Goal: Task Accomplishment & Management: Complete application form

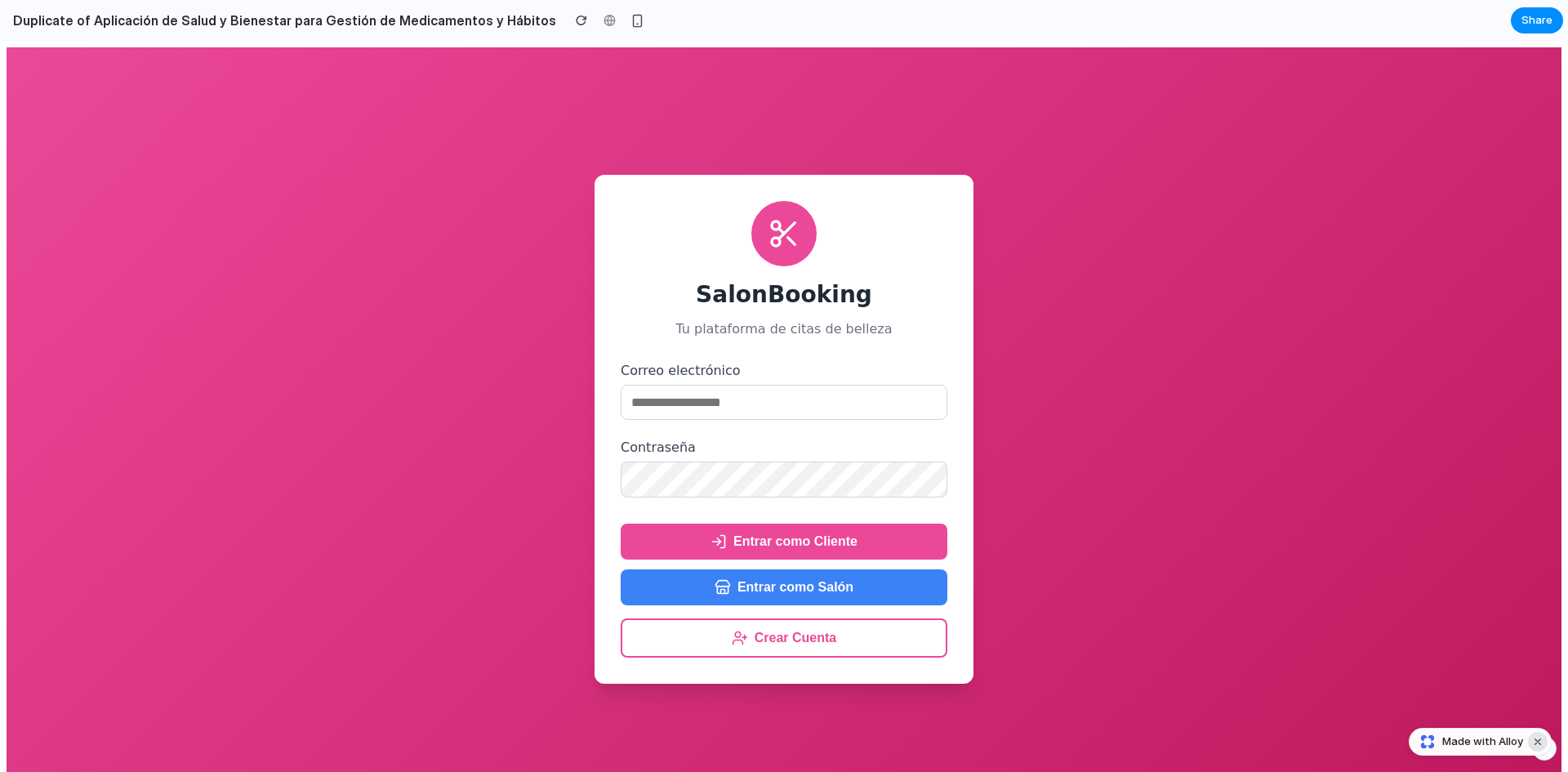
click at [1537, 743] on button "Dismiss watermark" at bounding box center [1537, 741] width 19 height 19
click at [630, 26] on div "button" at bounding box center [637, 21] width 14 height 14
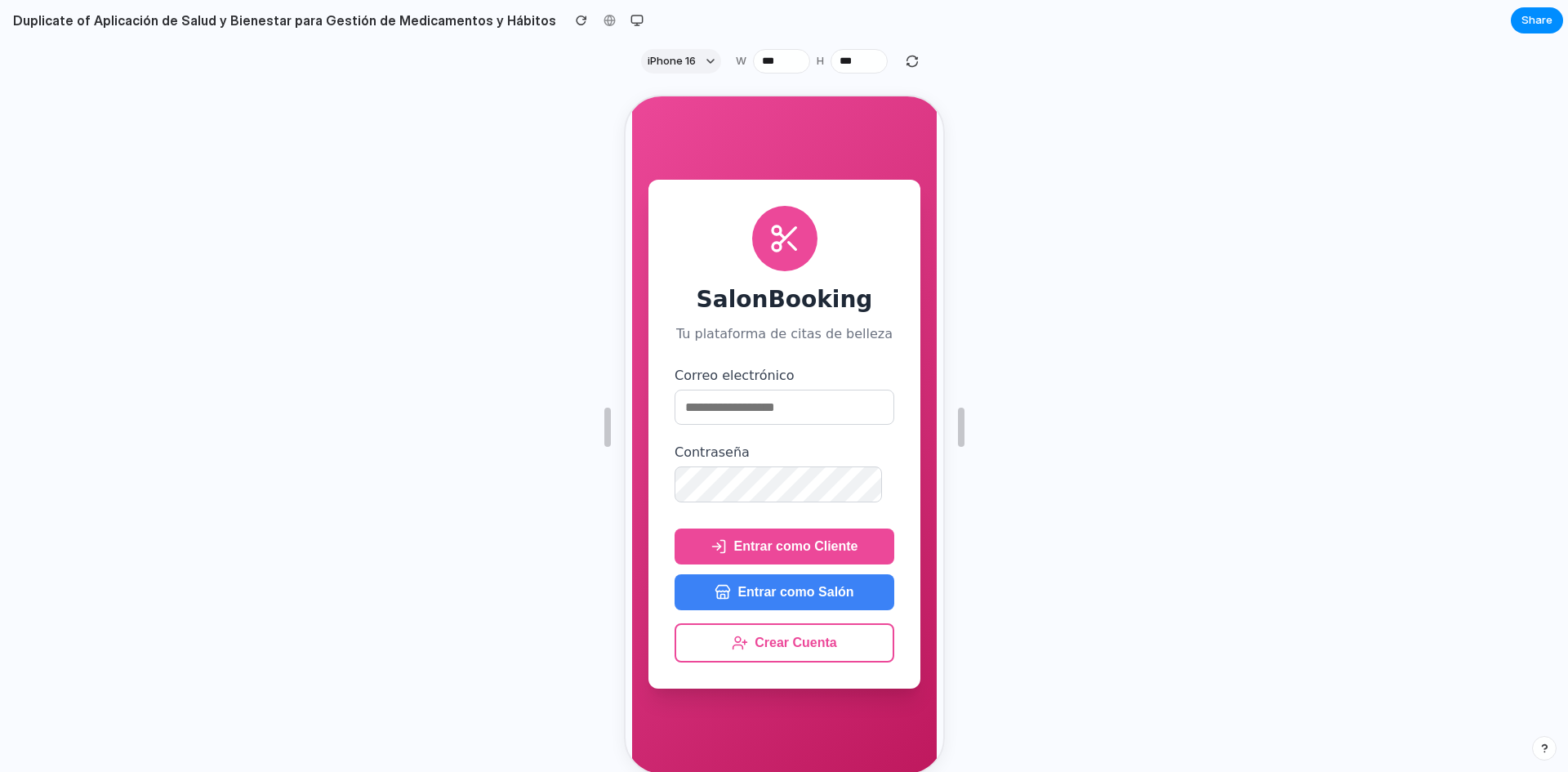
scroll to position [45, 0]
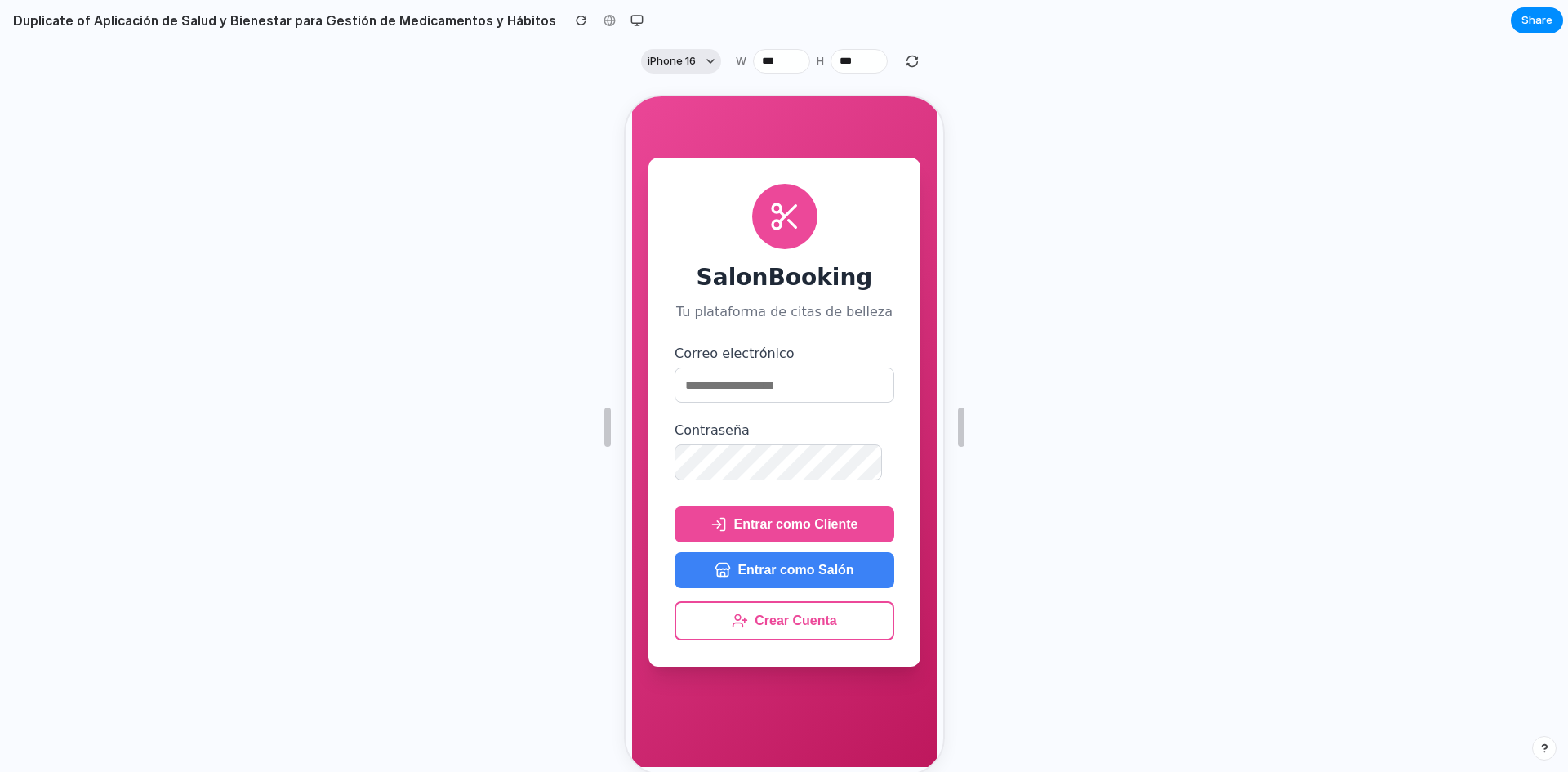
click at [667, 57] on span "iPhone 16" at bounding box center [671, 61] width 48 height 17
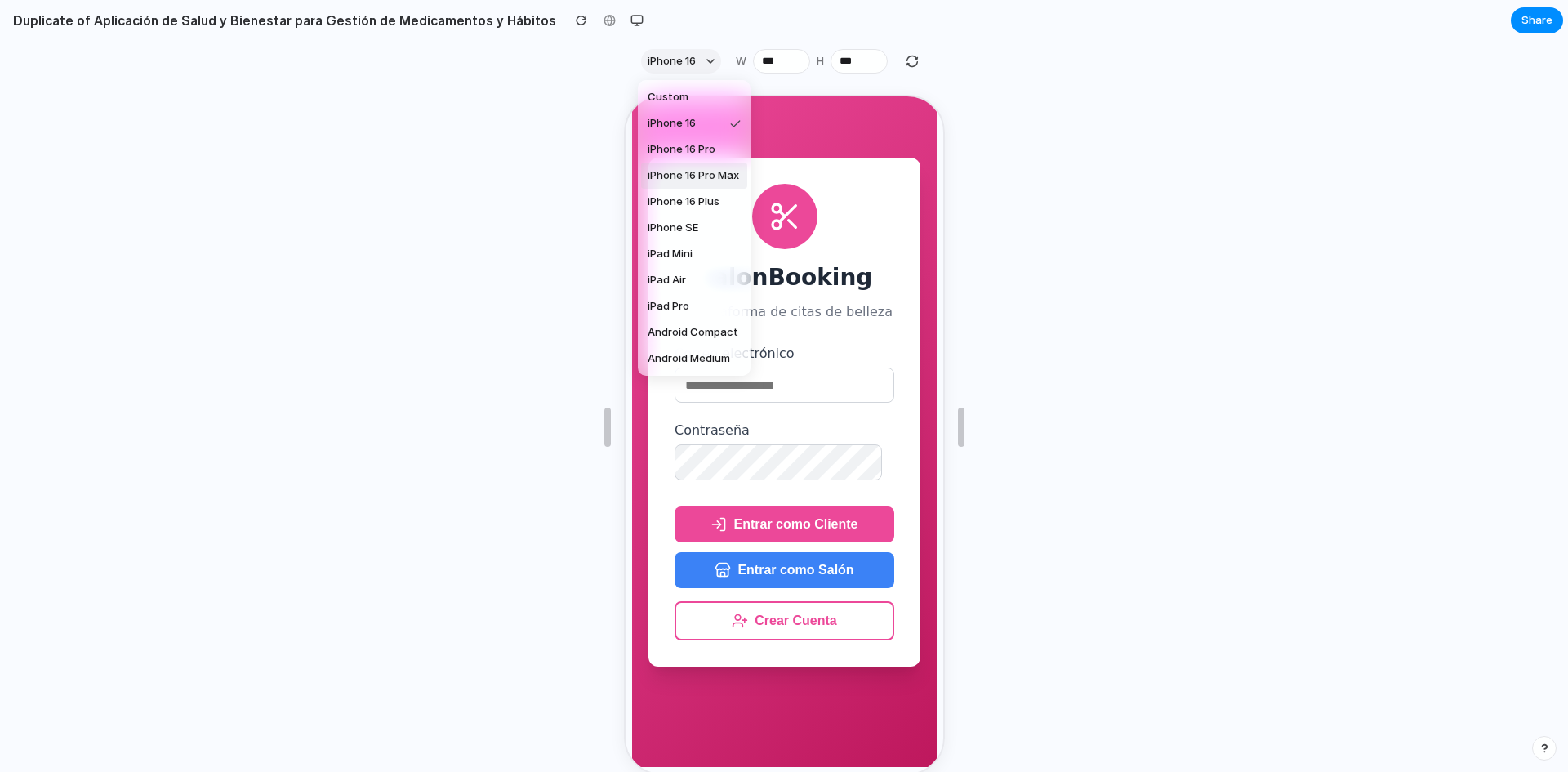
click at [699, 170] on span "iPhone 16 Pro Max" at bounding box center [693, 176] width 92 height 17
type input "***"
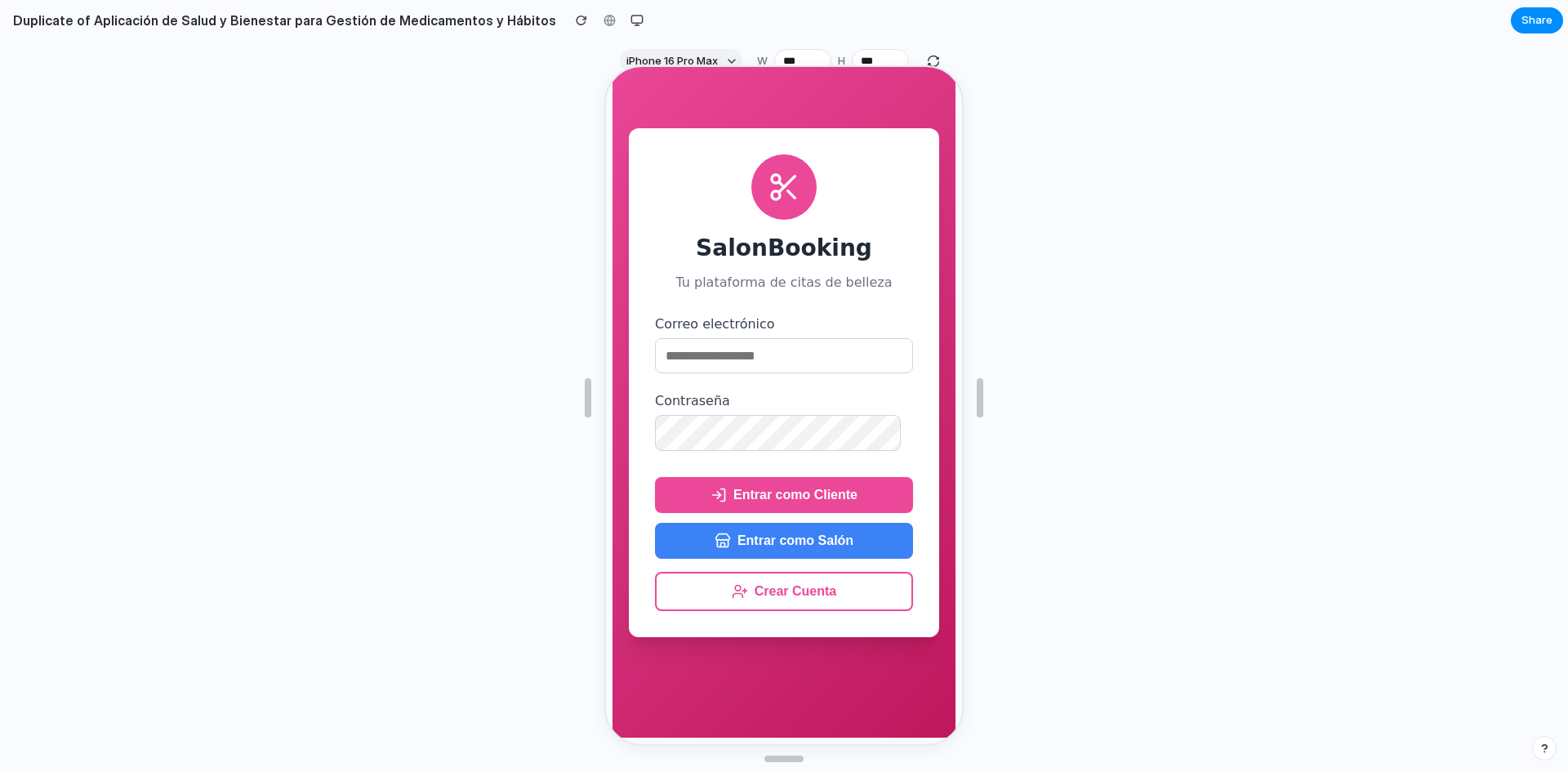
scroll to position [0, 0]
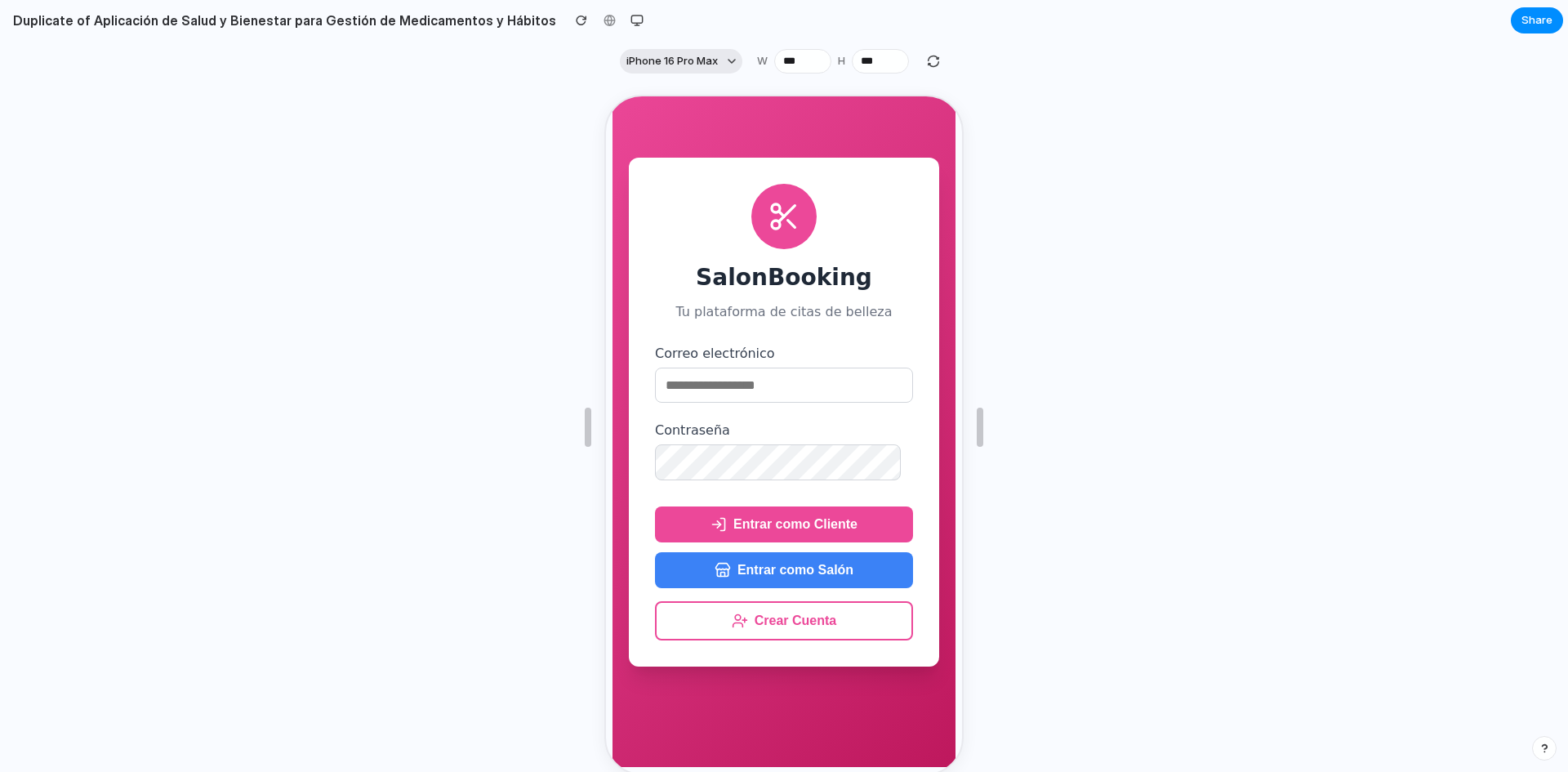
click at [650, 63] on span "iPhone 16 Pro Max" at bounding box center [671, 61] width 92 height 17
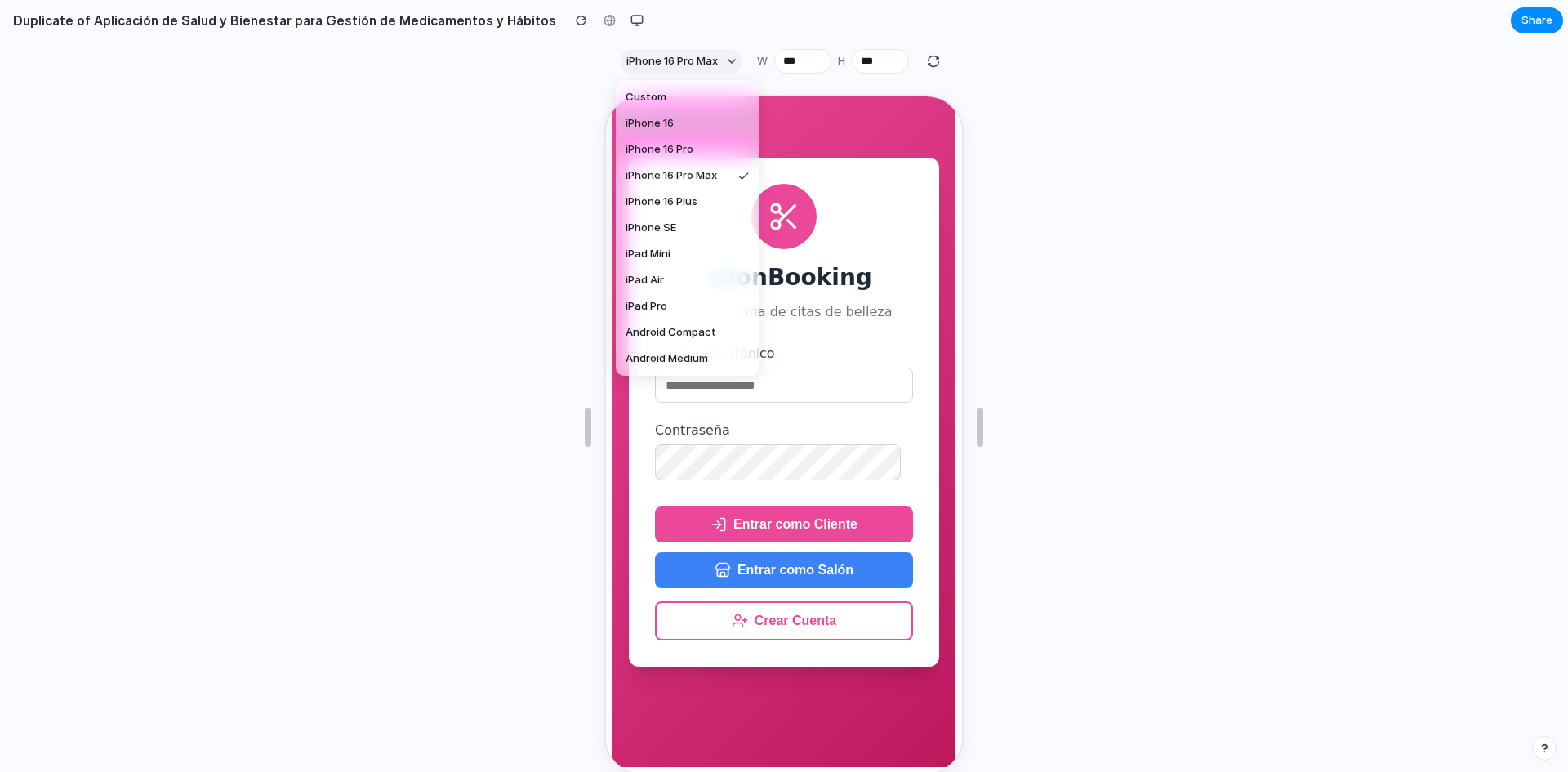
click at [669, 127] on span "iPhone 16" at bounding box center [649, 123] width 48 height 17
type input "***"
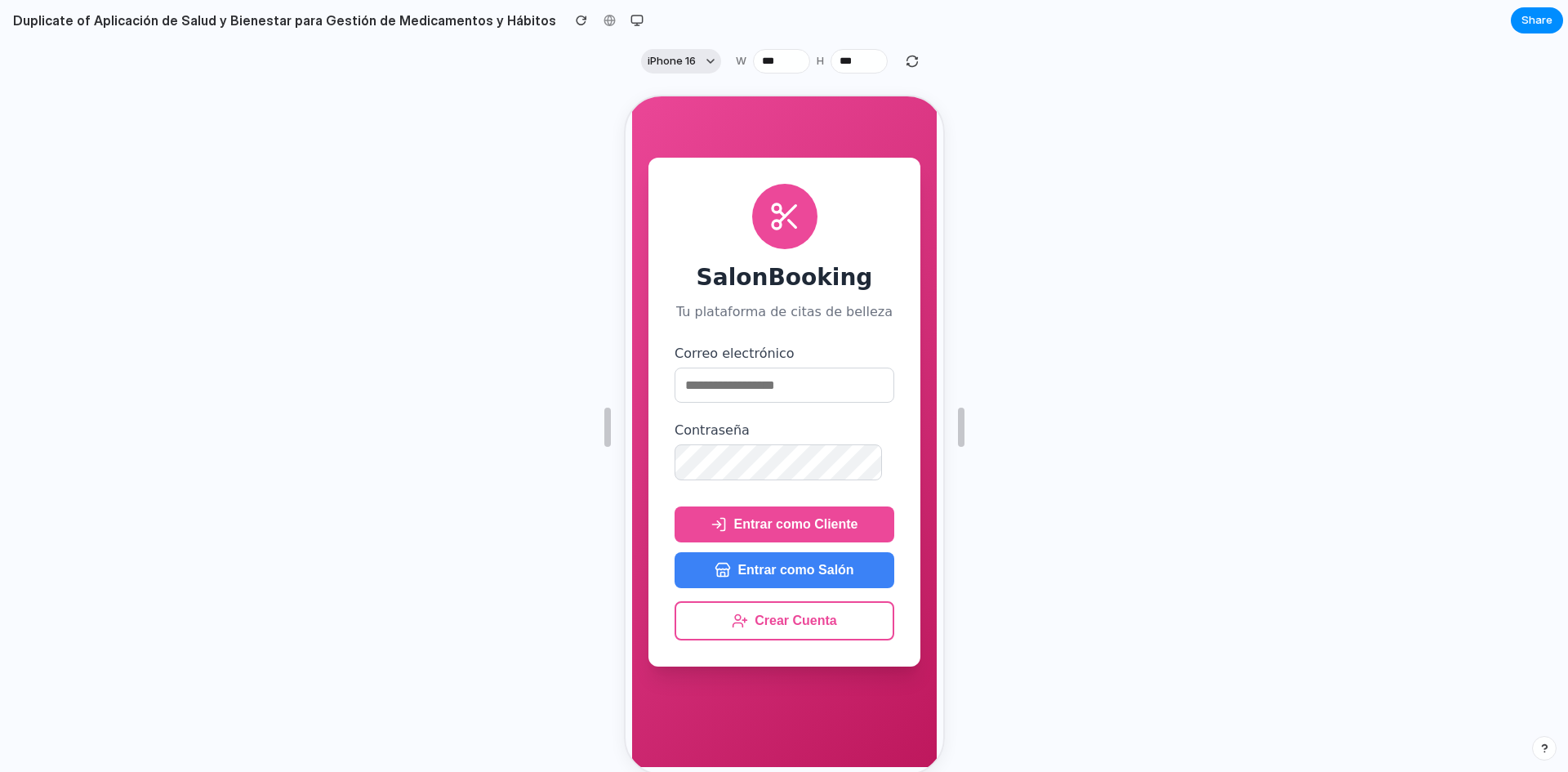
click at [668, 66] on span "iPhone 16" at bounding box center [671, 61] width 48 height 17
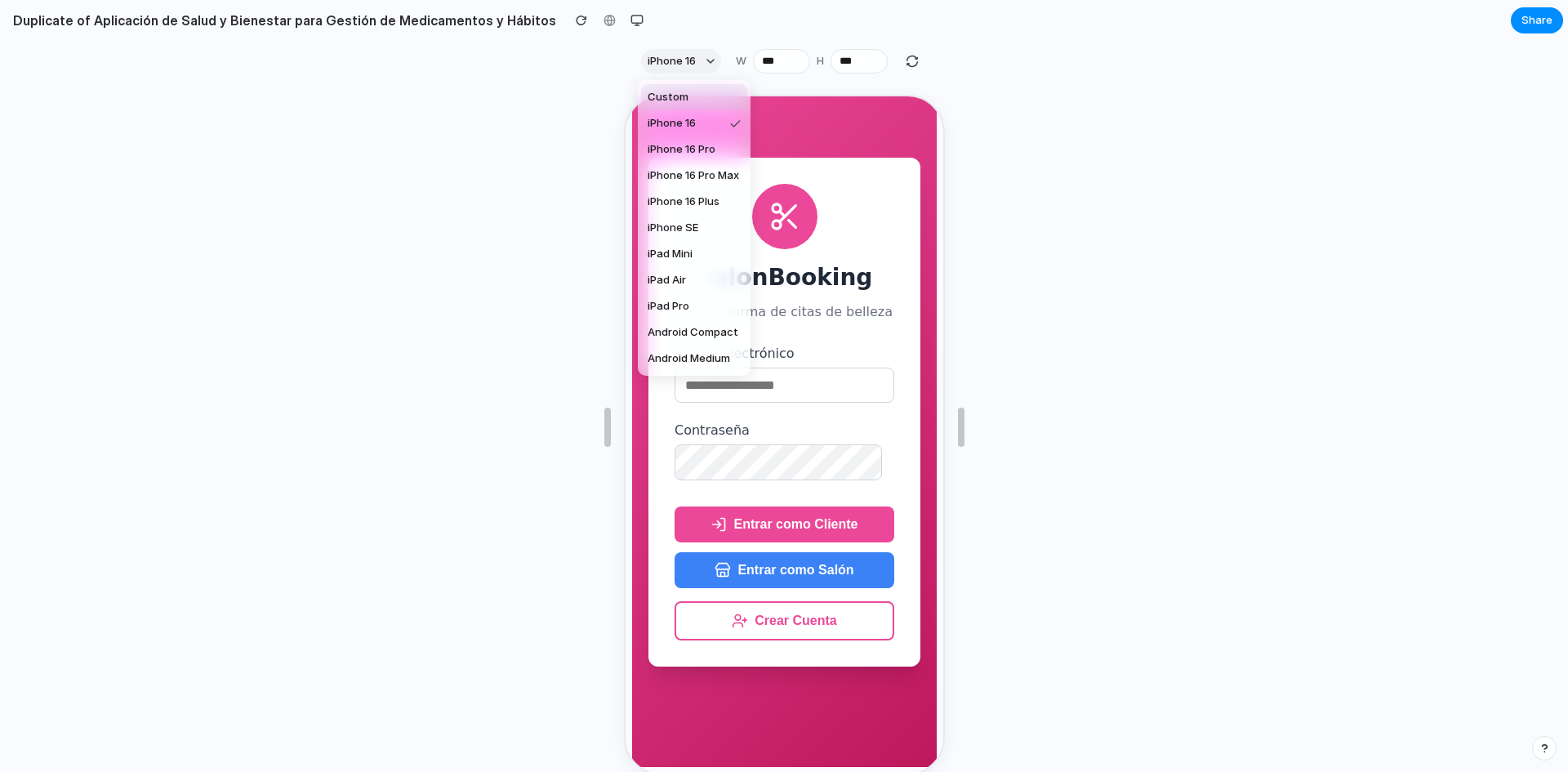
click at [670, 100] on span "Custom" at bounding box center [668, 97] width 41 height 17
type input "***"
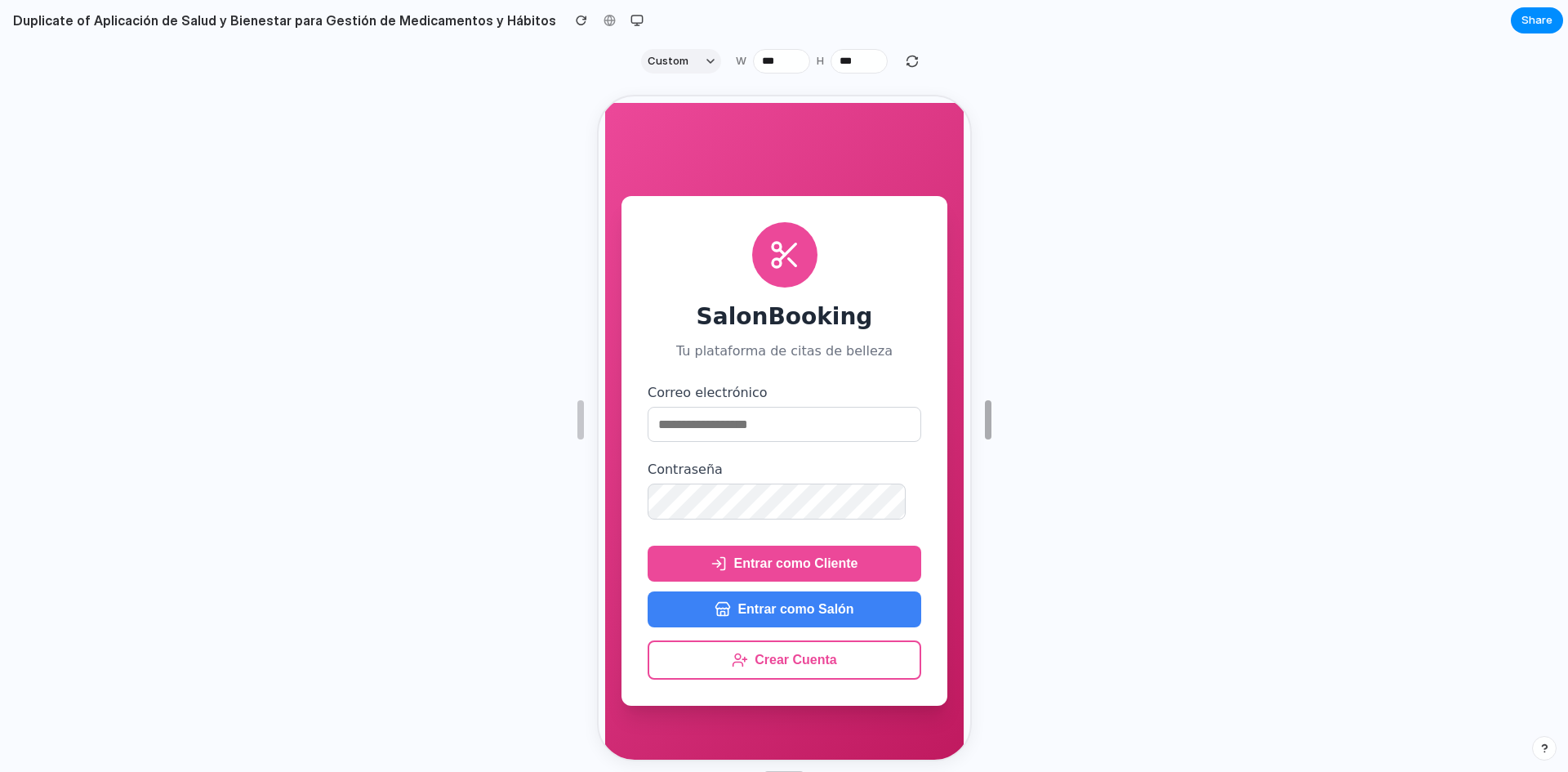
drag, startPoint x: 947, startPoint y: 418, endPoint x: 981, endPoint y: 404, distance: 36.8
click at [685, 59] on button "Custom" at bounding box center [681, 61] width 80 height 24
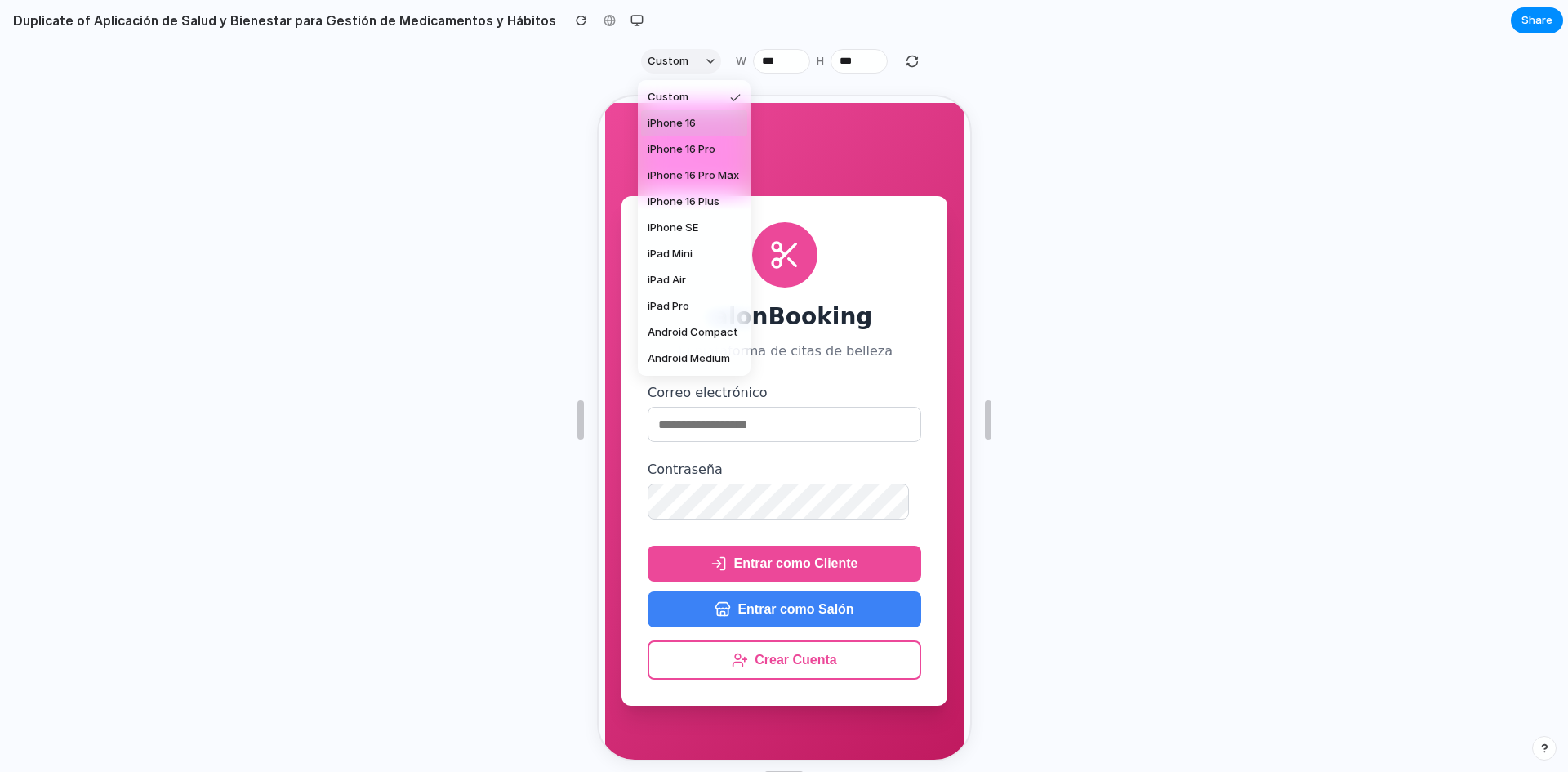
click at [695, 125] on span "iPhone 16" at bounding box center [671, 123] width 48 height 17
type input "***"
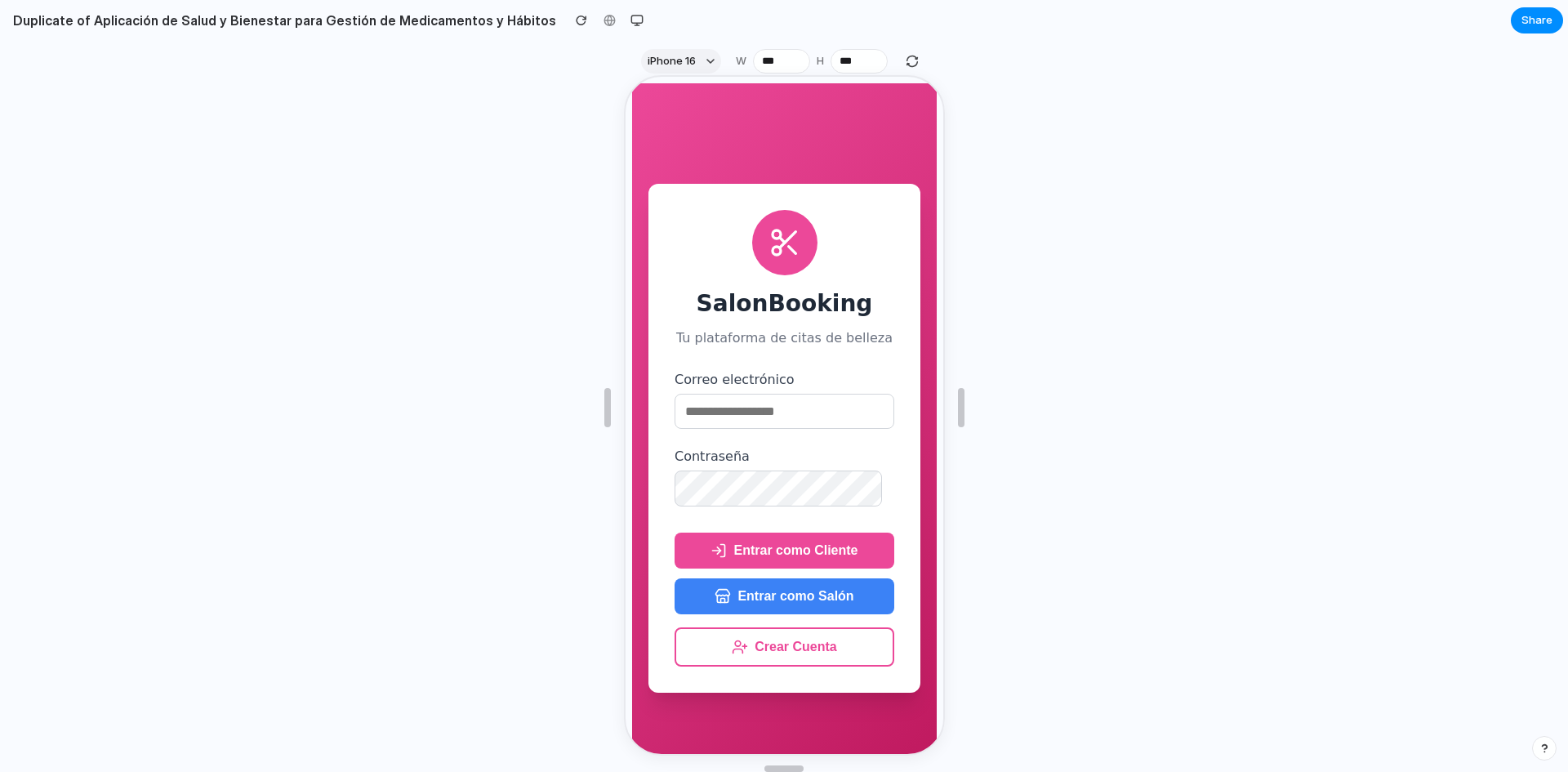
scroll to position [30, 0]
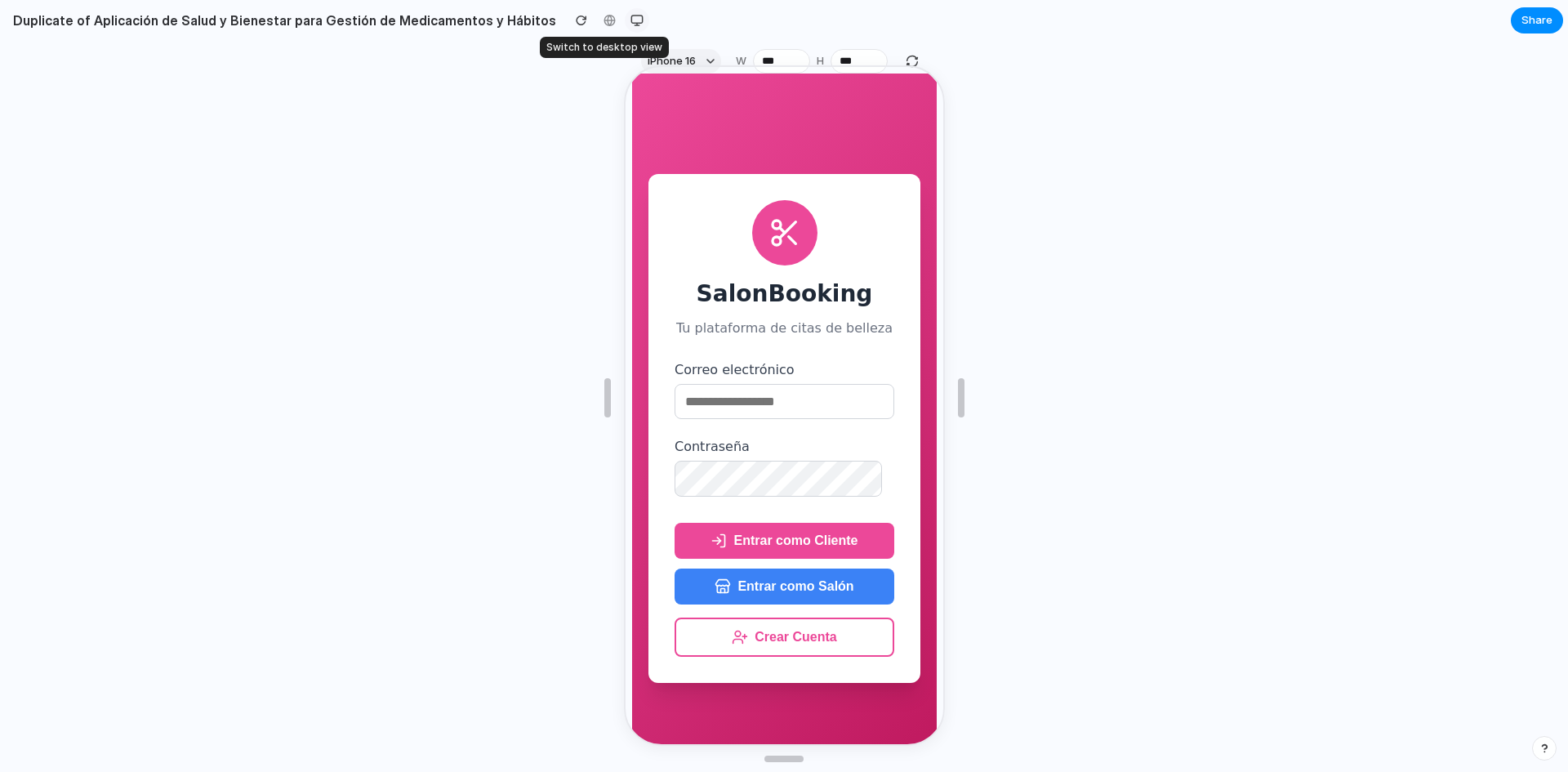
click at [630, 18] on div "button" at bounding box center [636, 20] width 13 height 13
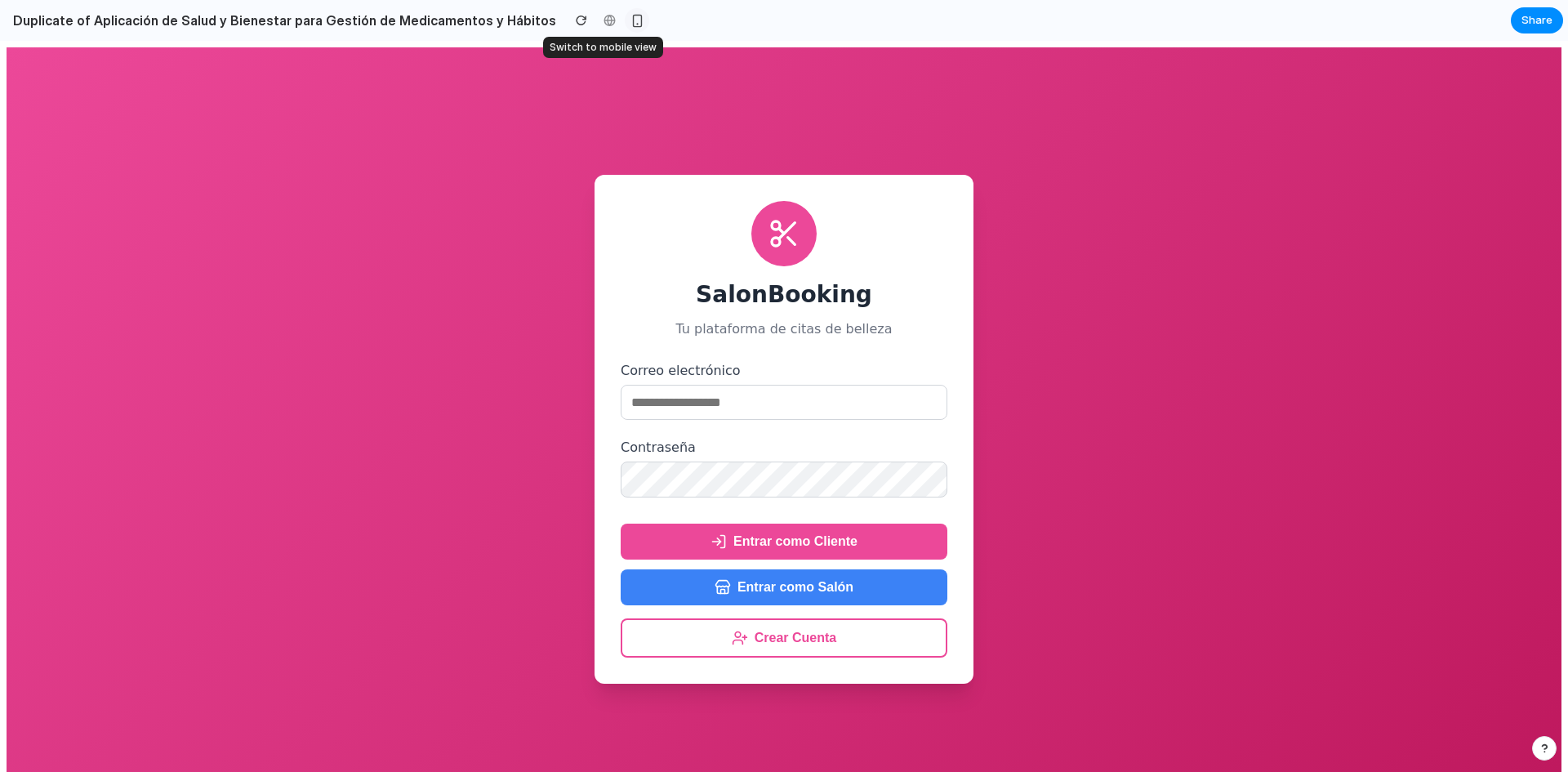
click at [630, 18] on div "button" at bounding box center [637, 21] width 14 height 14
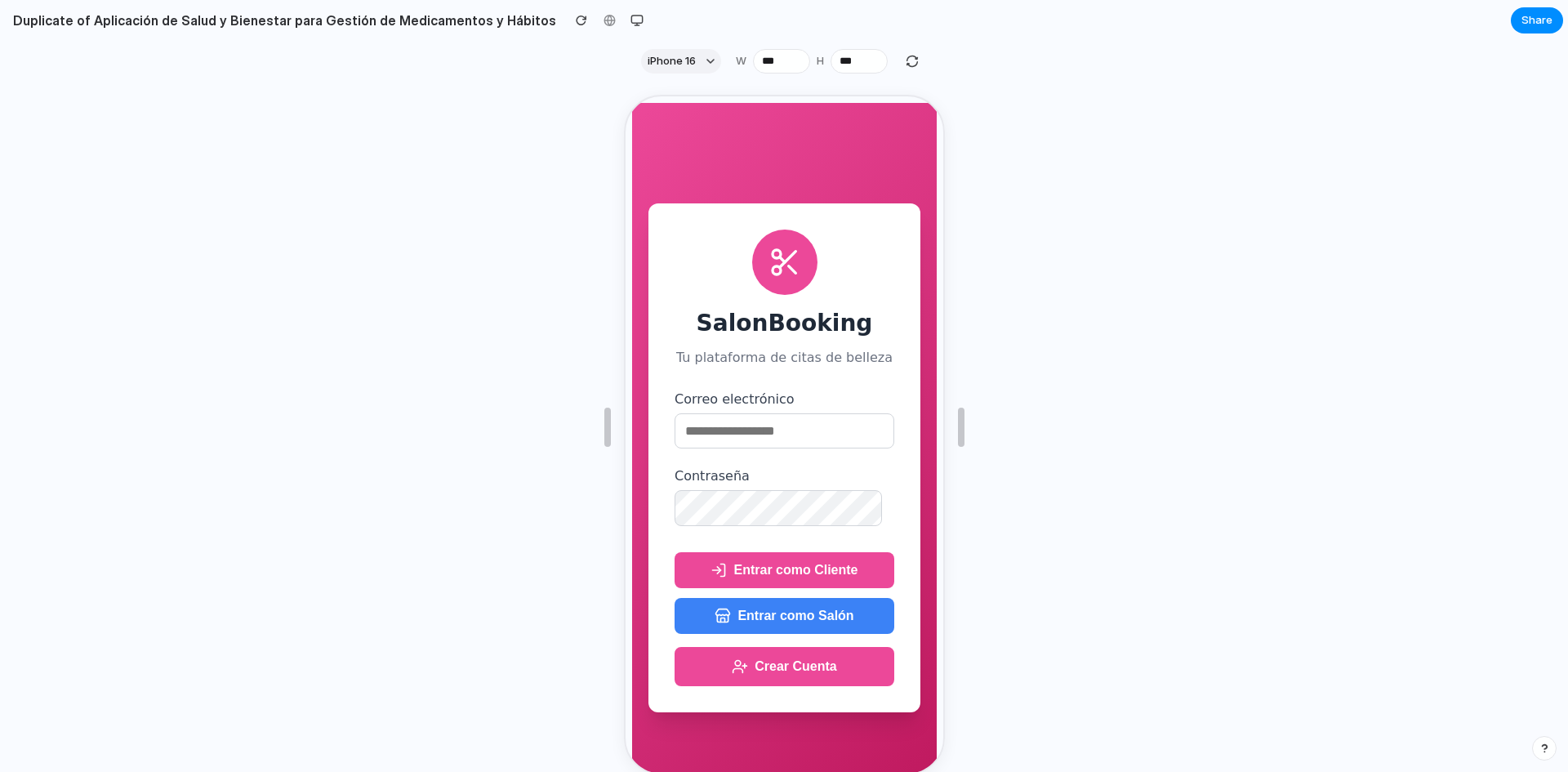
click at [780, 671] on button "Crear Cuenta" at bounding box center [782, 665] width 220 height 39
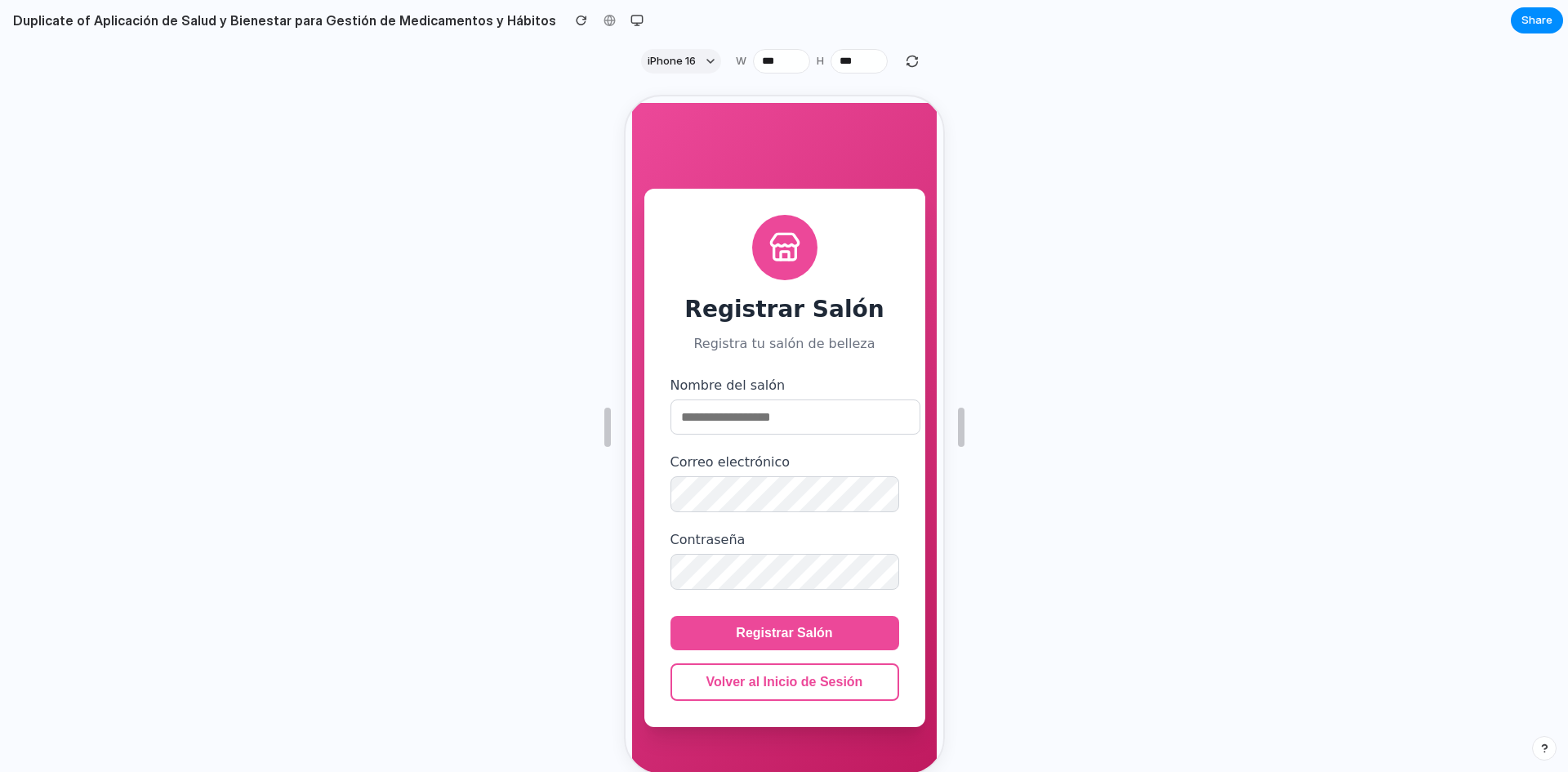
click at [1166, 405] on div at bounding box center [784, 427] width 1568 height 690
click at [830, 681] on button "Volver al Inicio de Sesión" at bounding box center [782, 680] width 229 height 38
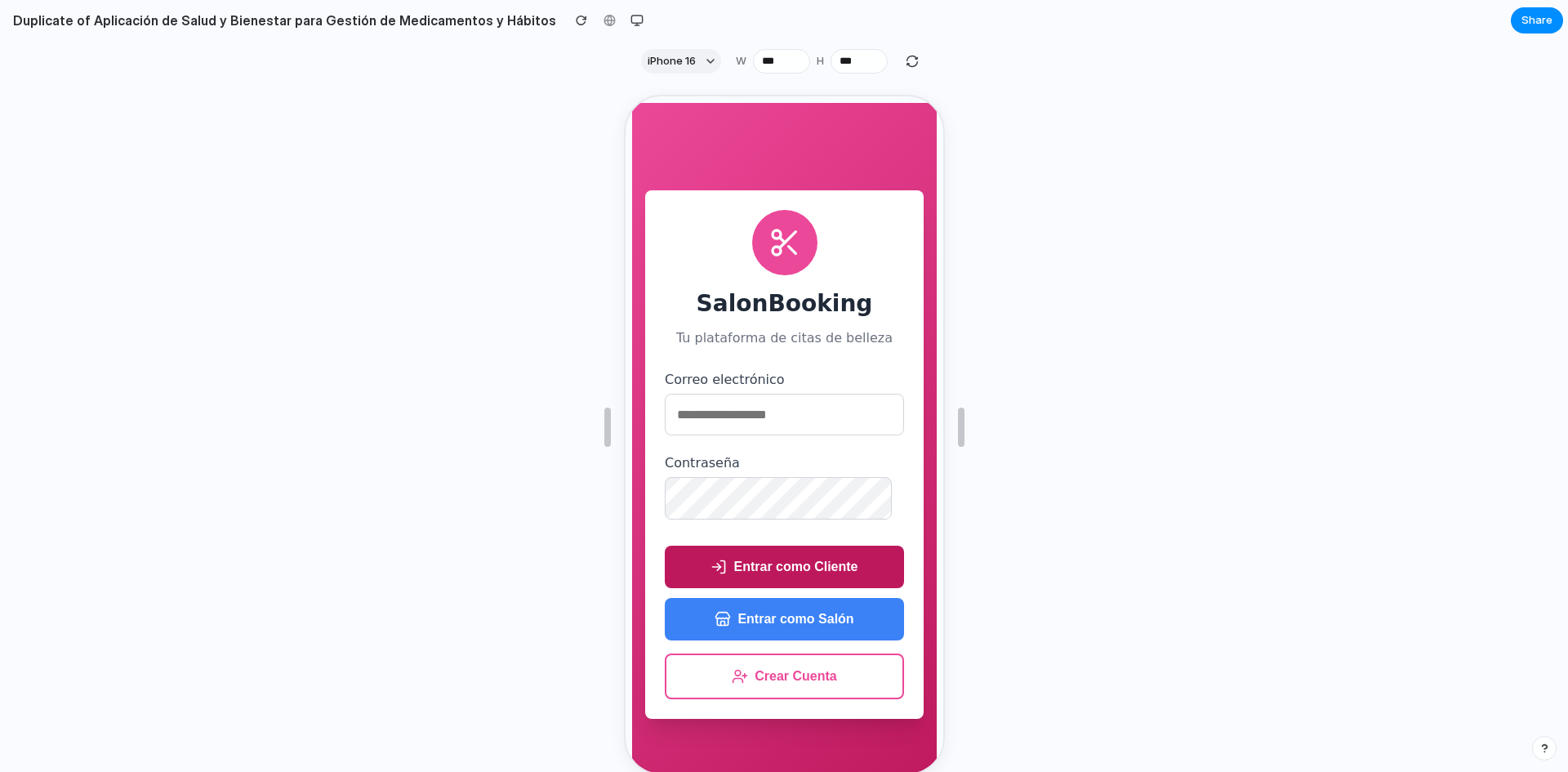
click at [771, 562] on button "Entrar como Cliente" at bounding box center [781, 565] width 239 height 43
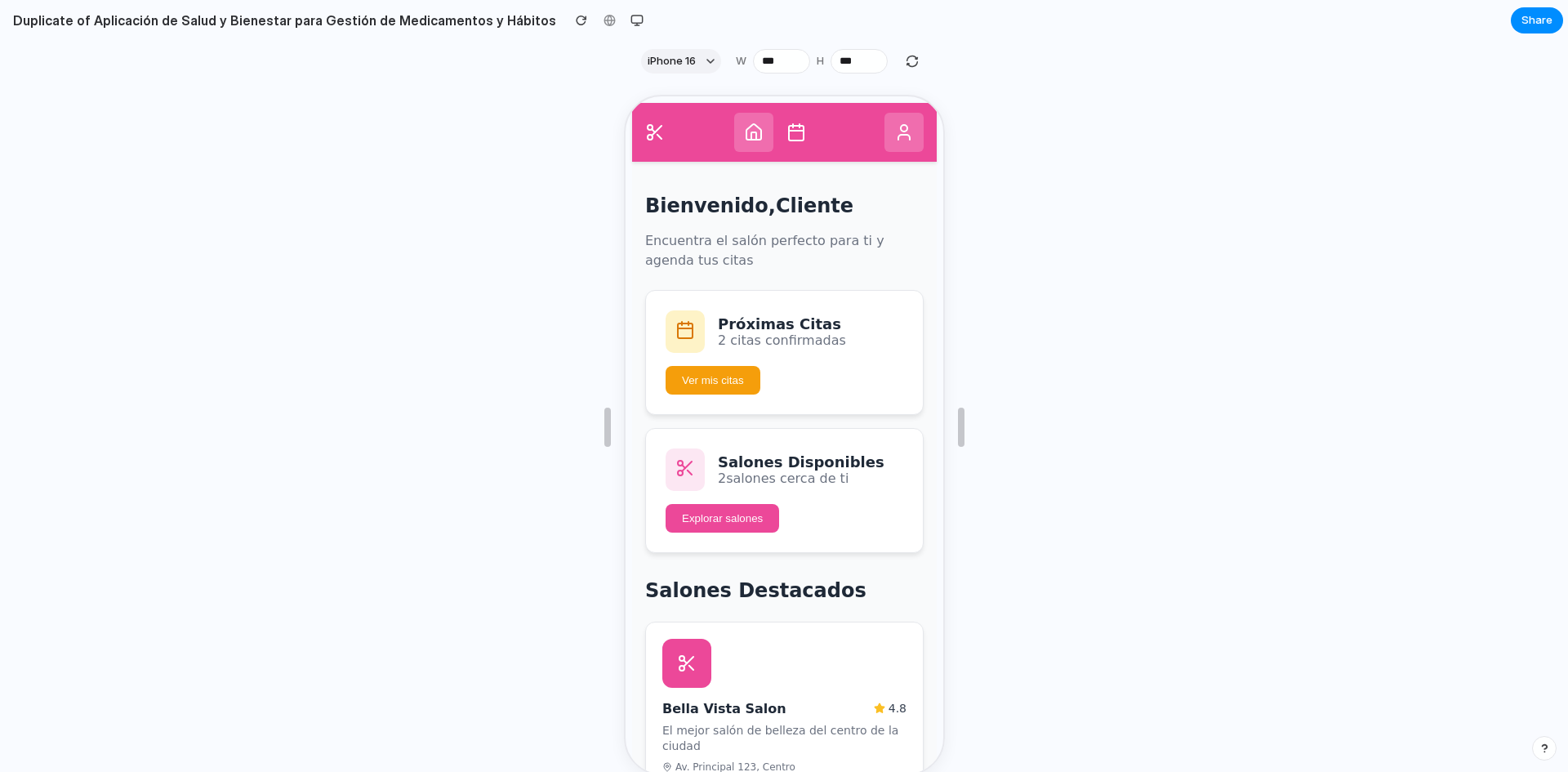
click at [784, 134] on icon at bounding box center [794, 130] width 19 height 19
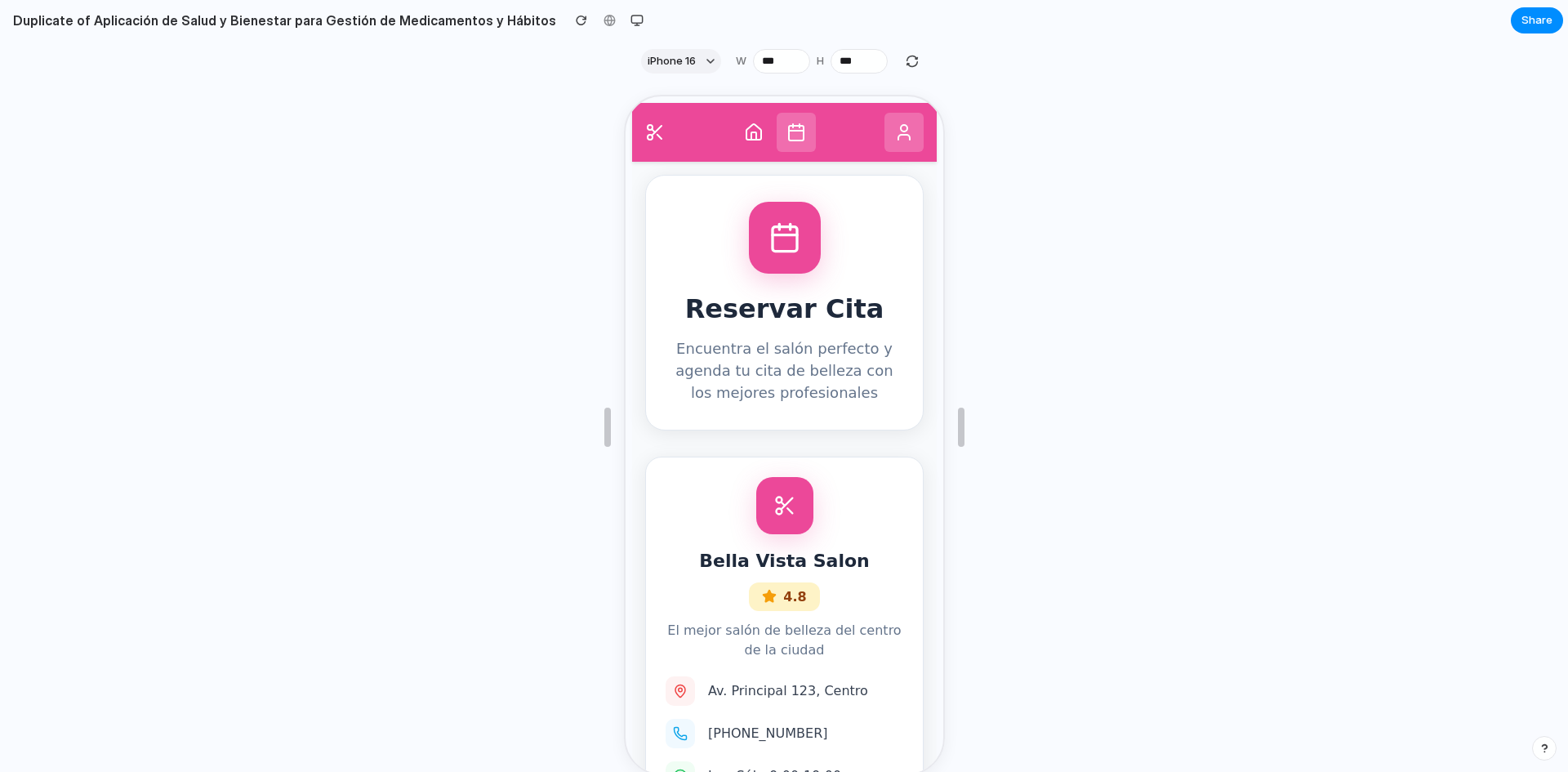
click at [898, 129] on icon at bounding box center [901, 130] width 19 height 19
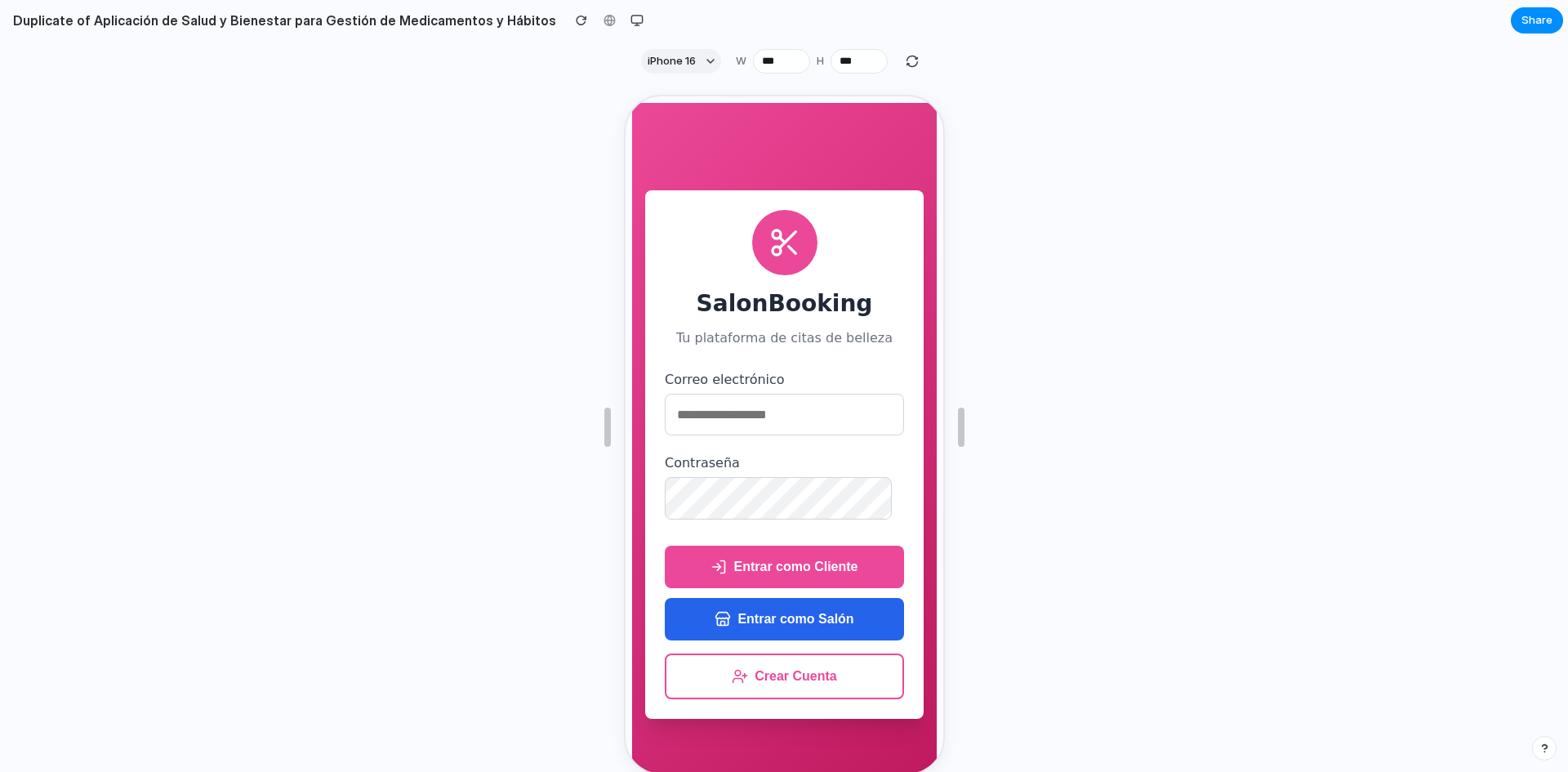
click at [837, 633] on button "Entrar como Salón" at bounding box center [781, 617] width 239 height 43
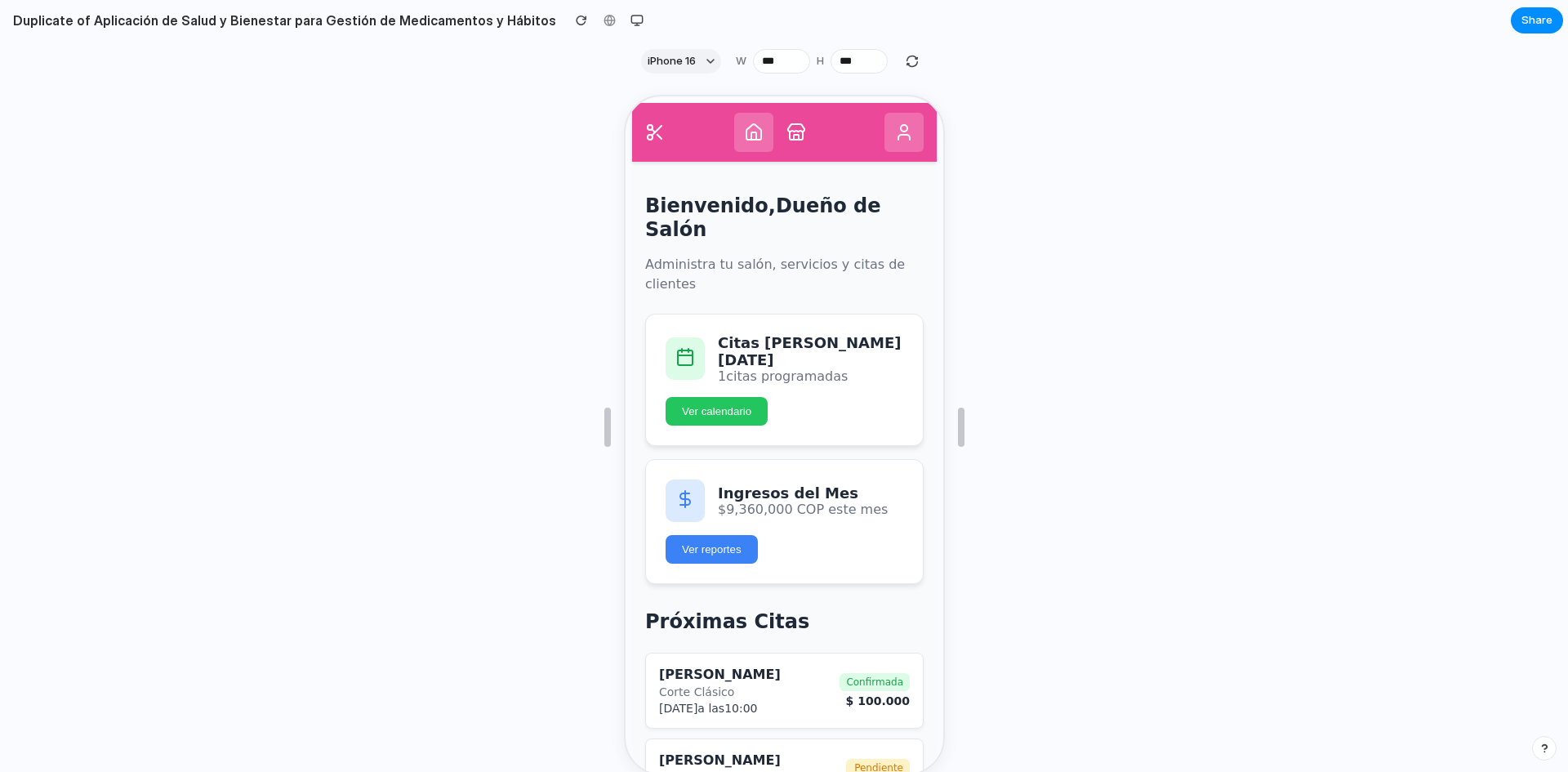
click at [656, 135] on icon at bounding box center [652, 130] width 19 height 19
click at [788, 119] on button at bounding box center [794, 130] width 39 height 39
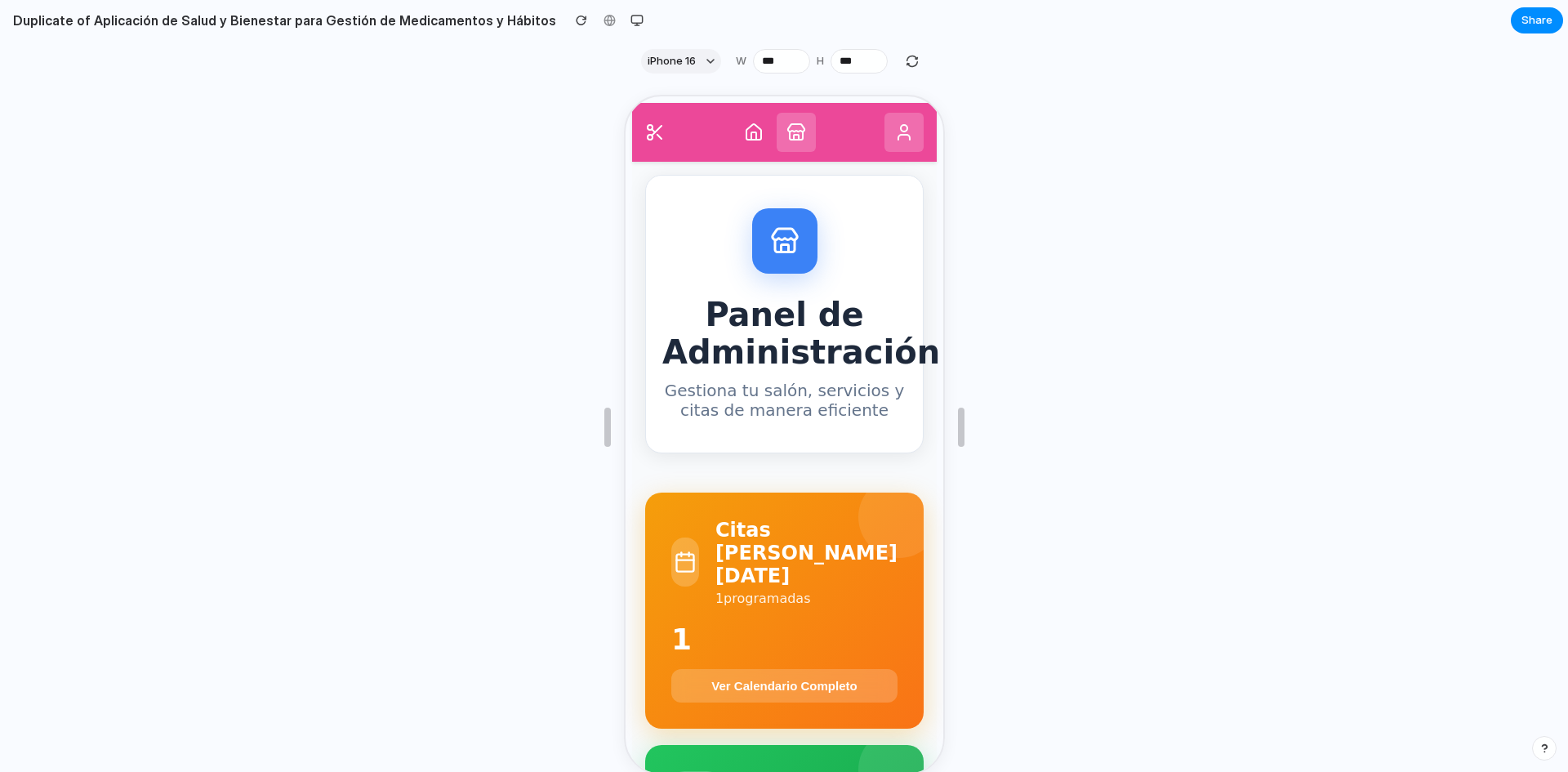
click at [752, 134] on icon at bounding box center [751, 130] width 15 height 16
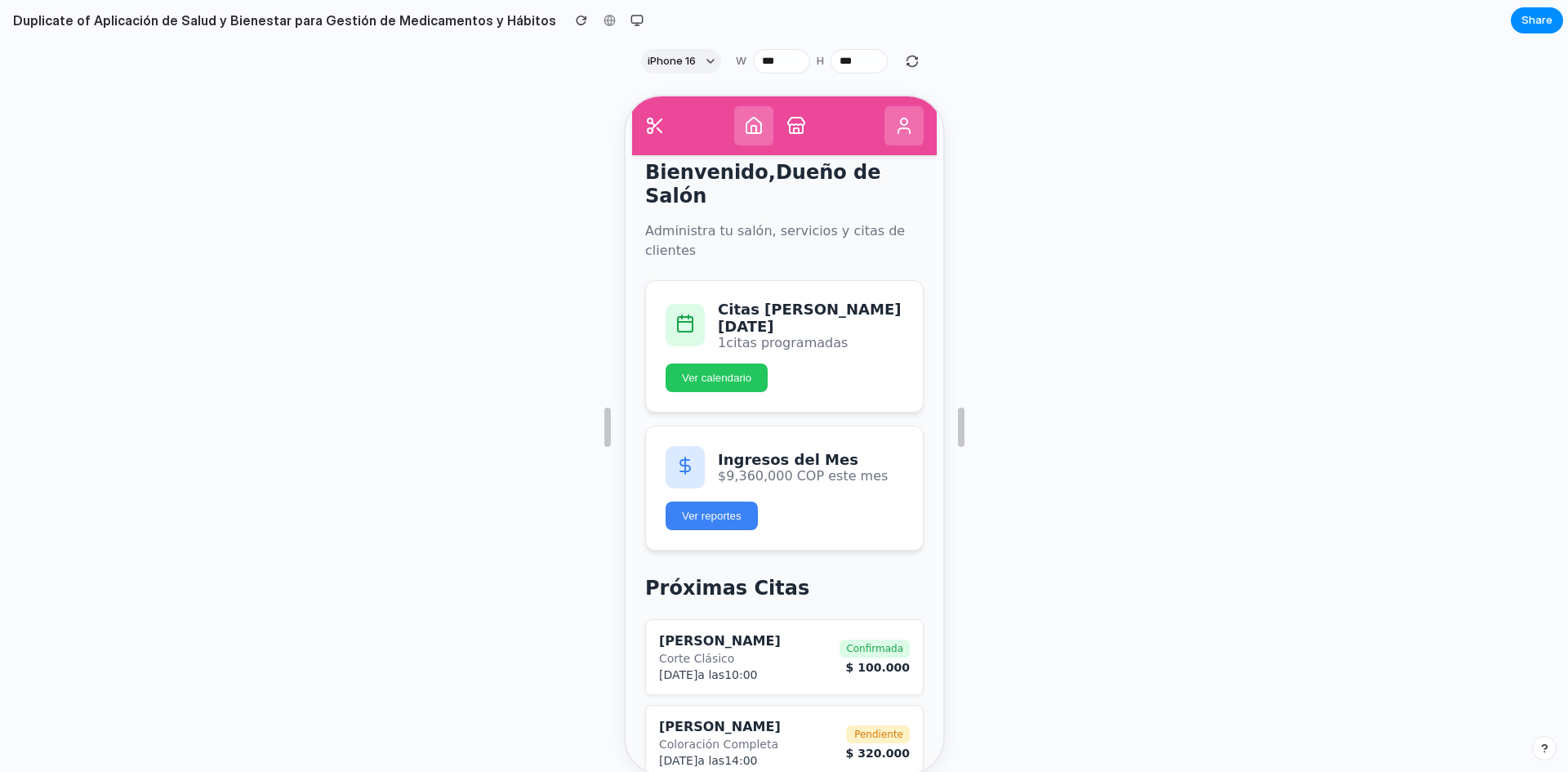
scroll to position [49, 0]
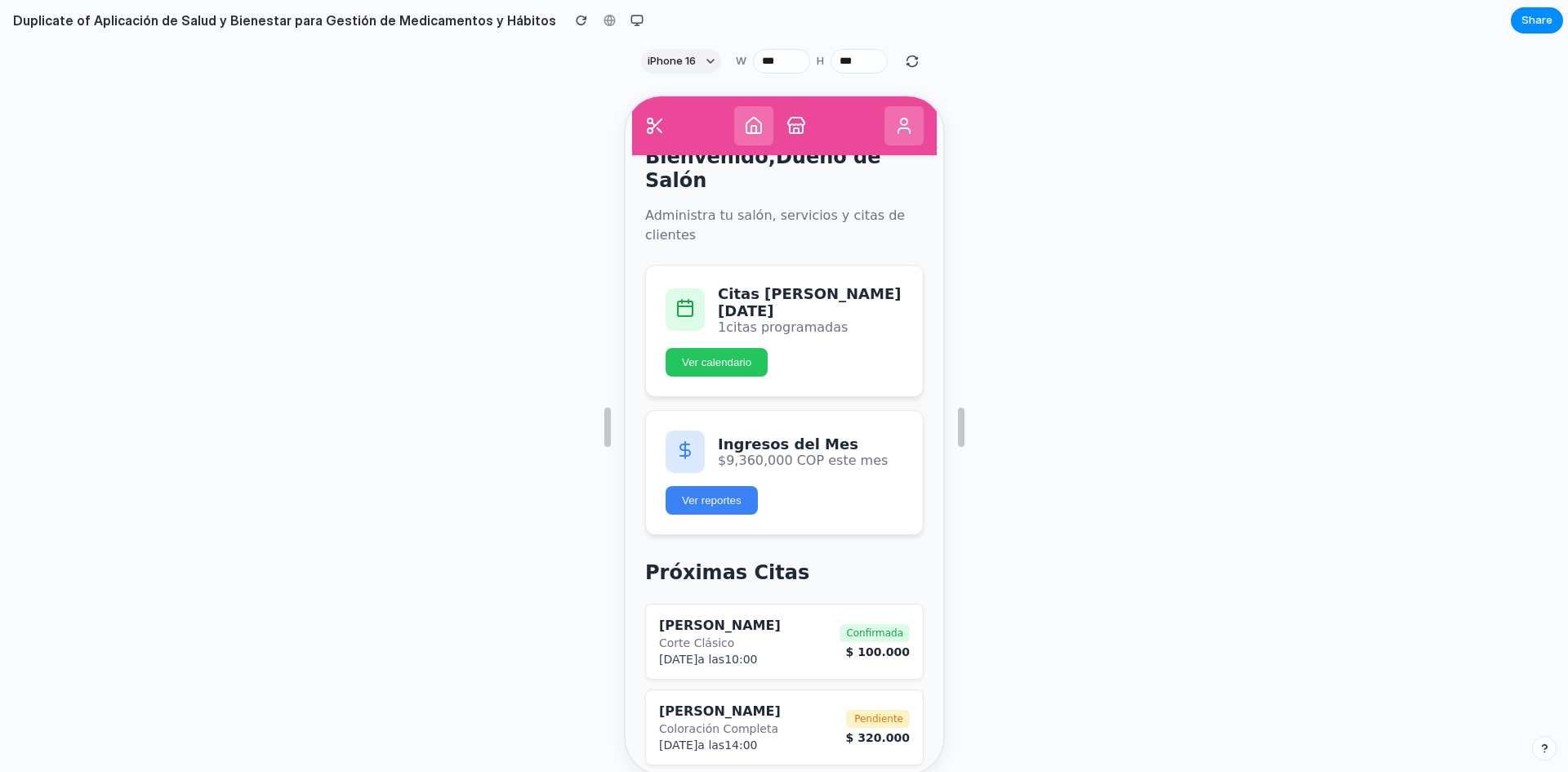
click at [891, 130] on icon at bounding box center [901, 124] width 19 height 19
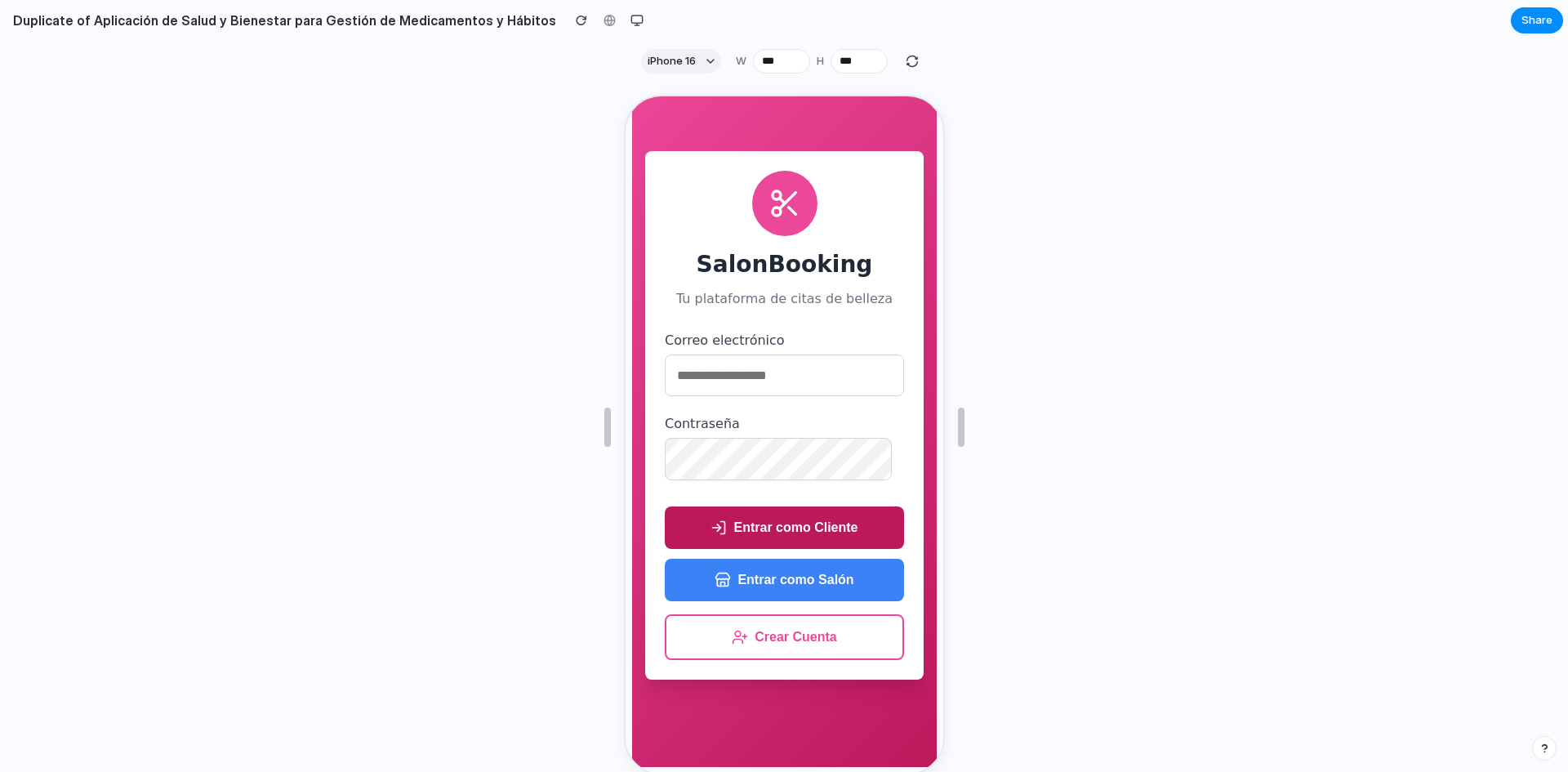
click at [803, 525] on button "Entrar como Cliente" at bounding box center [781, 526] width 239 height 43
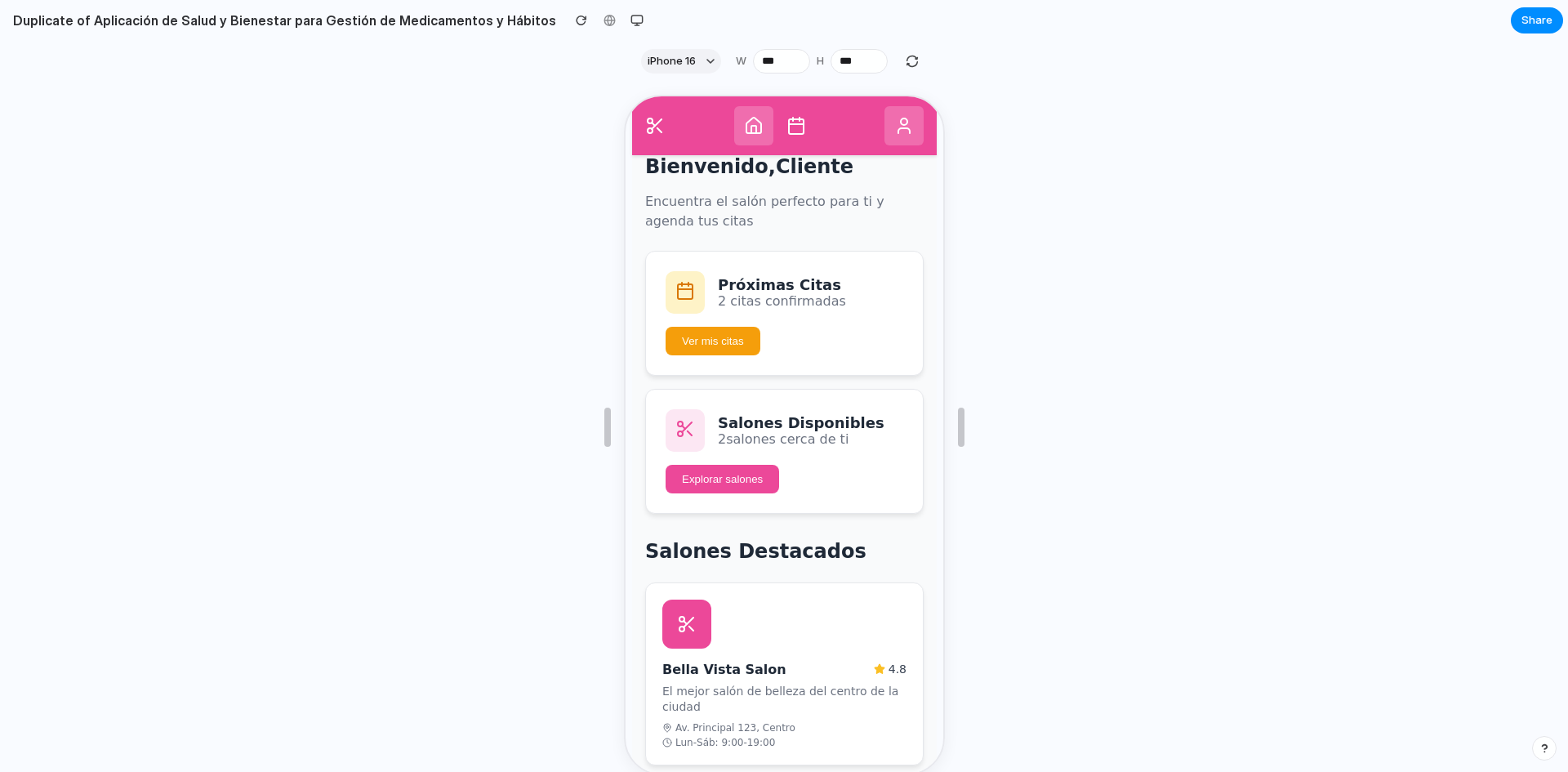
click at [784, 117] on icon at bounding box center [794, 124] width 19 height 19
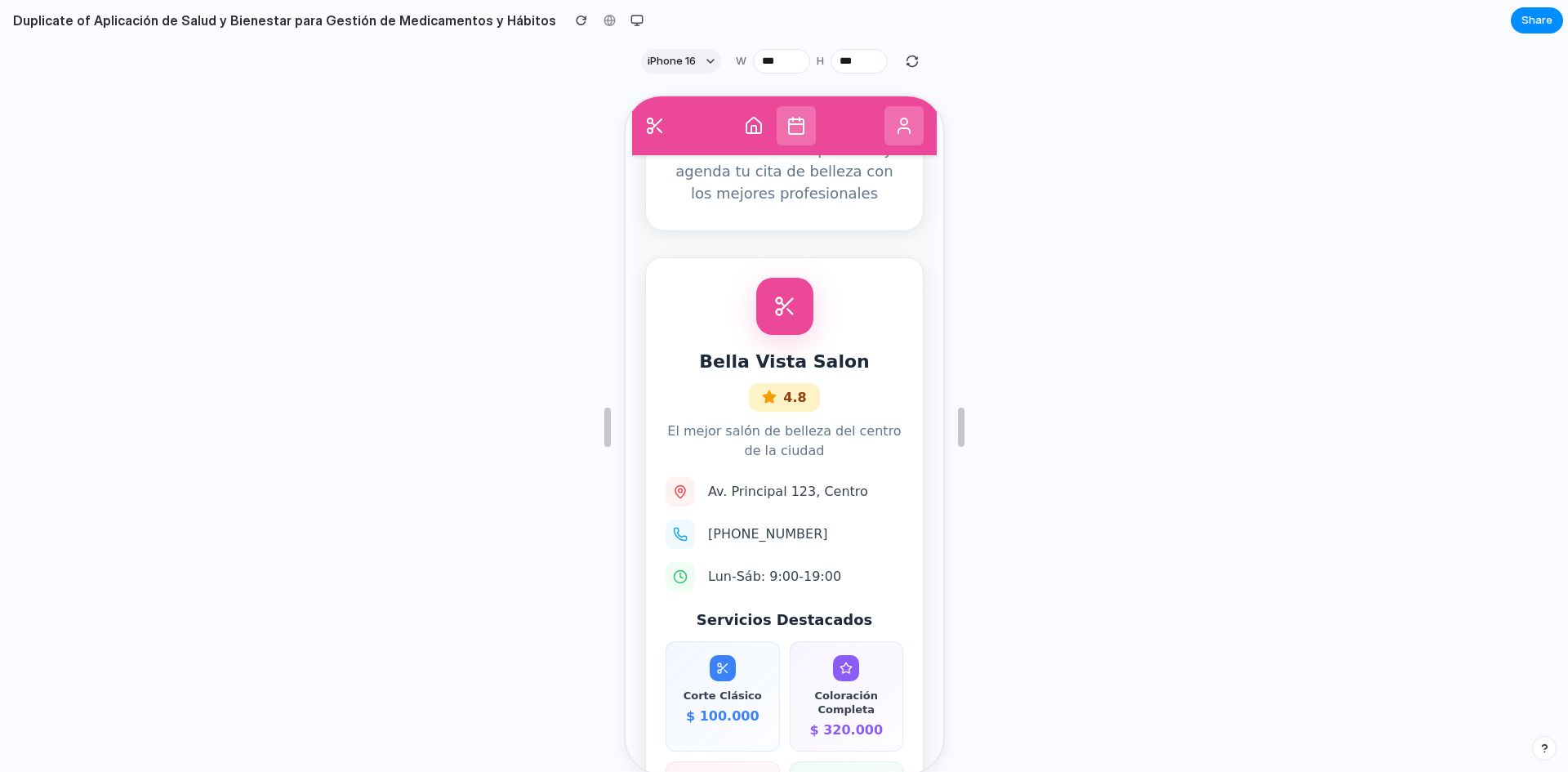
scroll to position [366, 0]
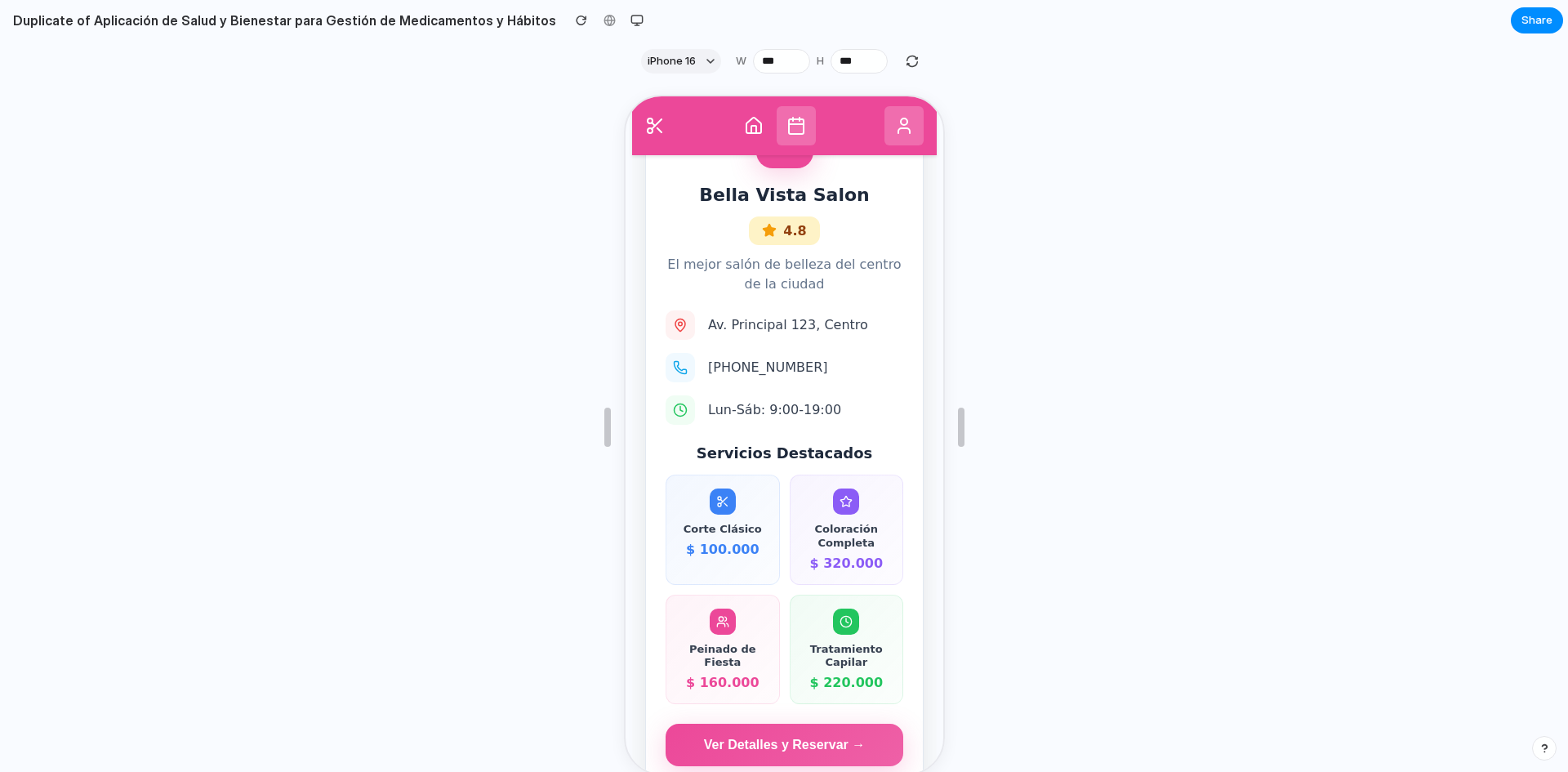
click at [882, 112] on button at bounding box center [901, 124] width 39 height 39
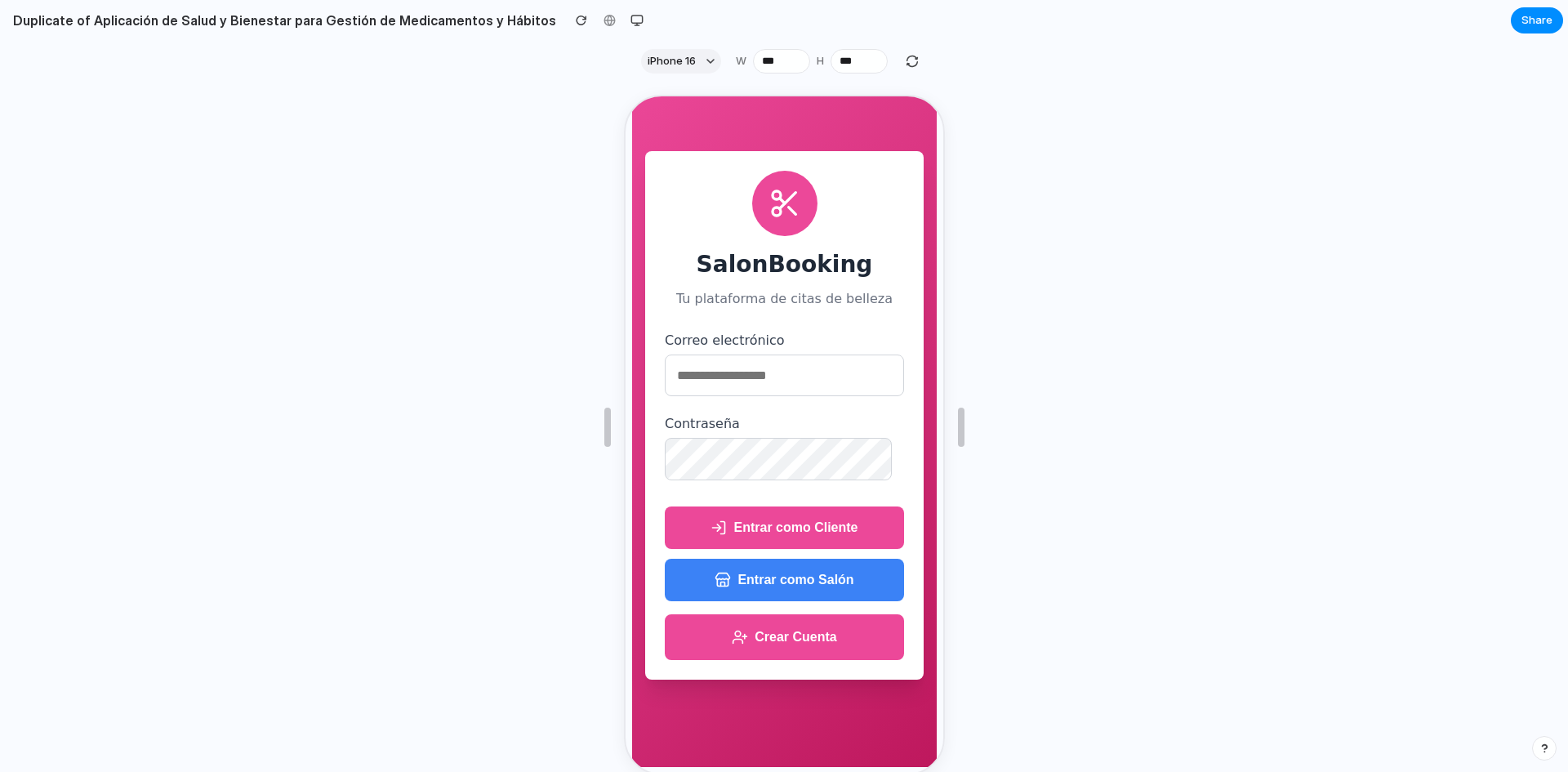
click at [831, 629] on button "Crear Cuenta" at bounding box center [781, 635] width 239 height 45
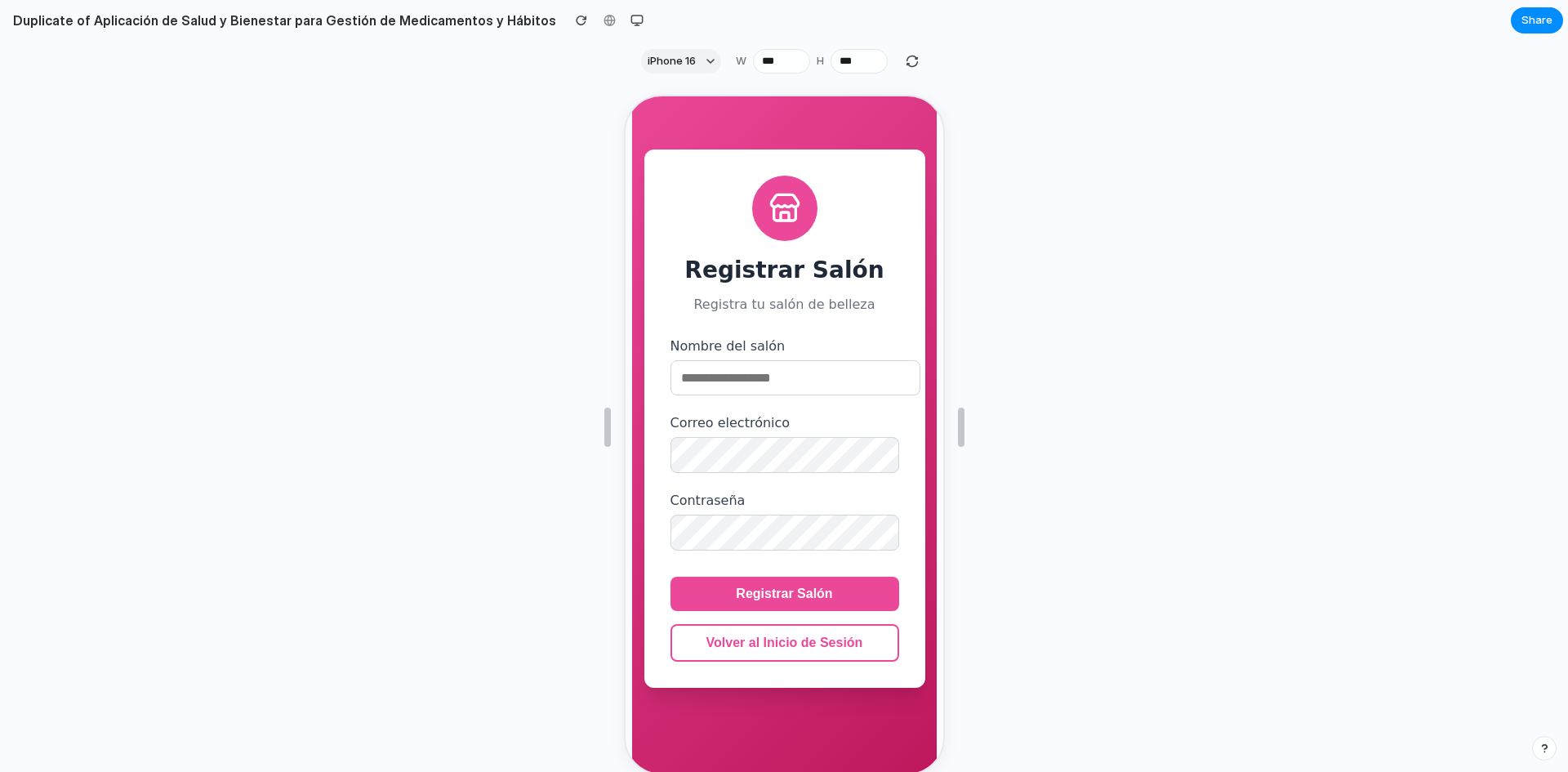
click at [847, 647] on button "Volver al Inicio de Sesión" at bounding box center [782, 641] width 229 height 38
